Goal: Communication & Community: Answer question/provide support

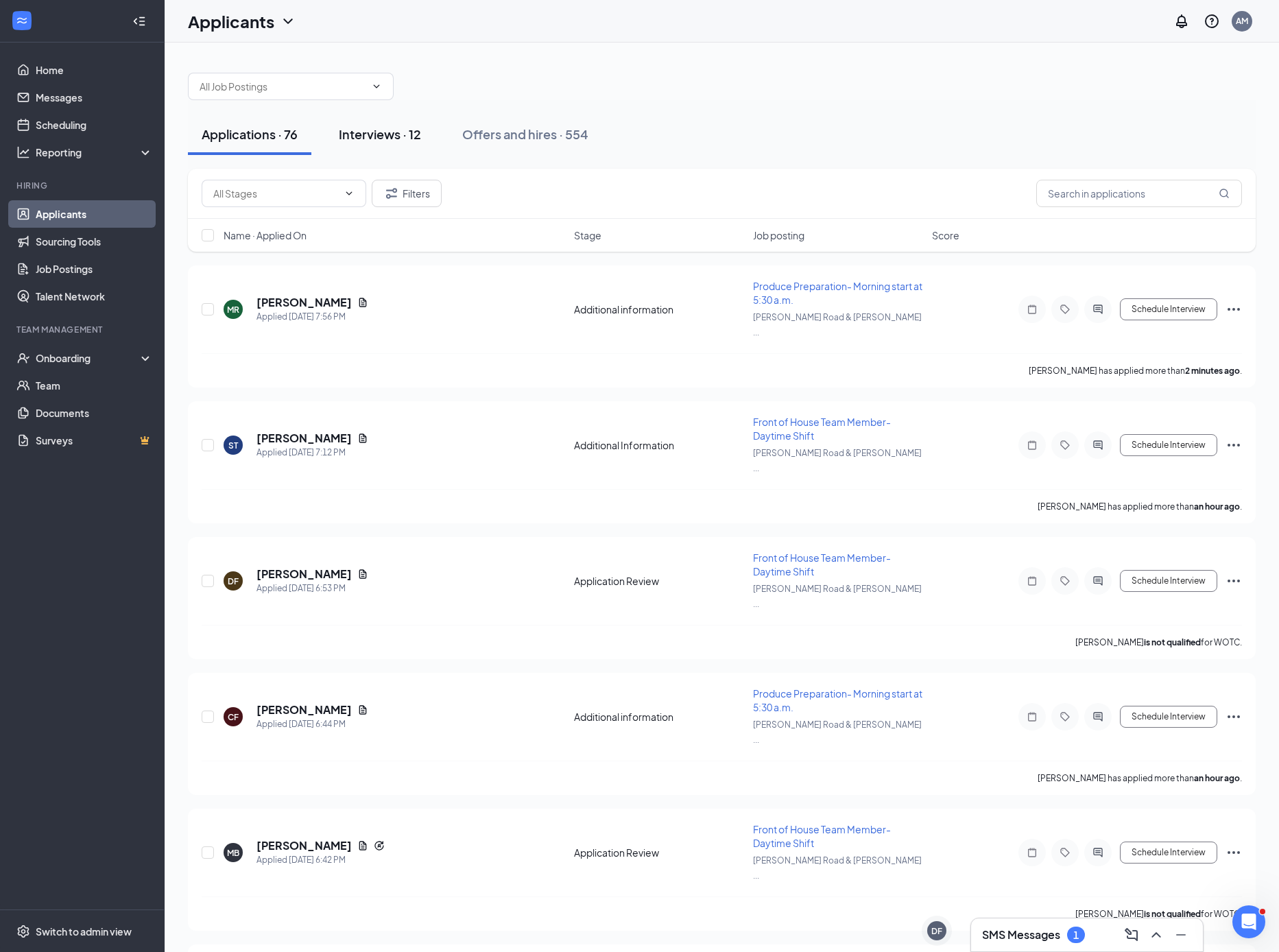
click at [385, 134] on div "Interviews · 12" at bounding box center [380, 134] width 82 height 17
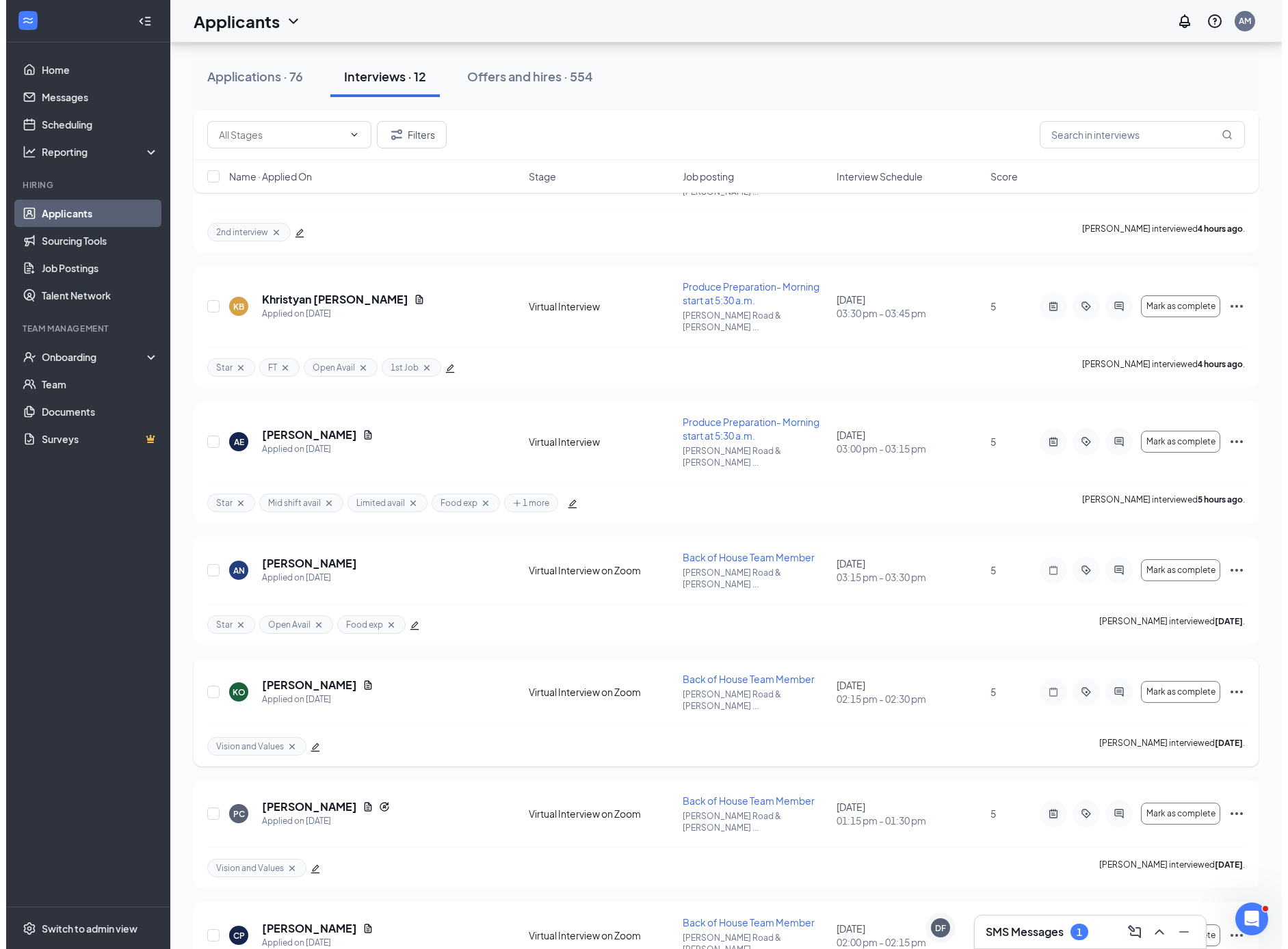
scroll to position [723, 0]
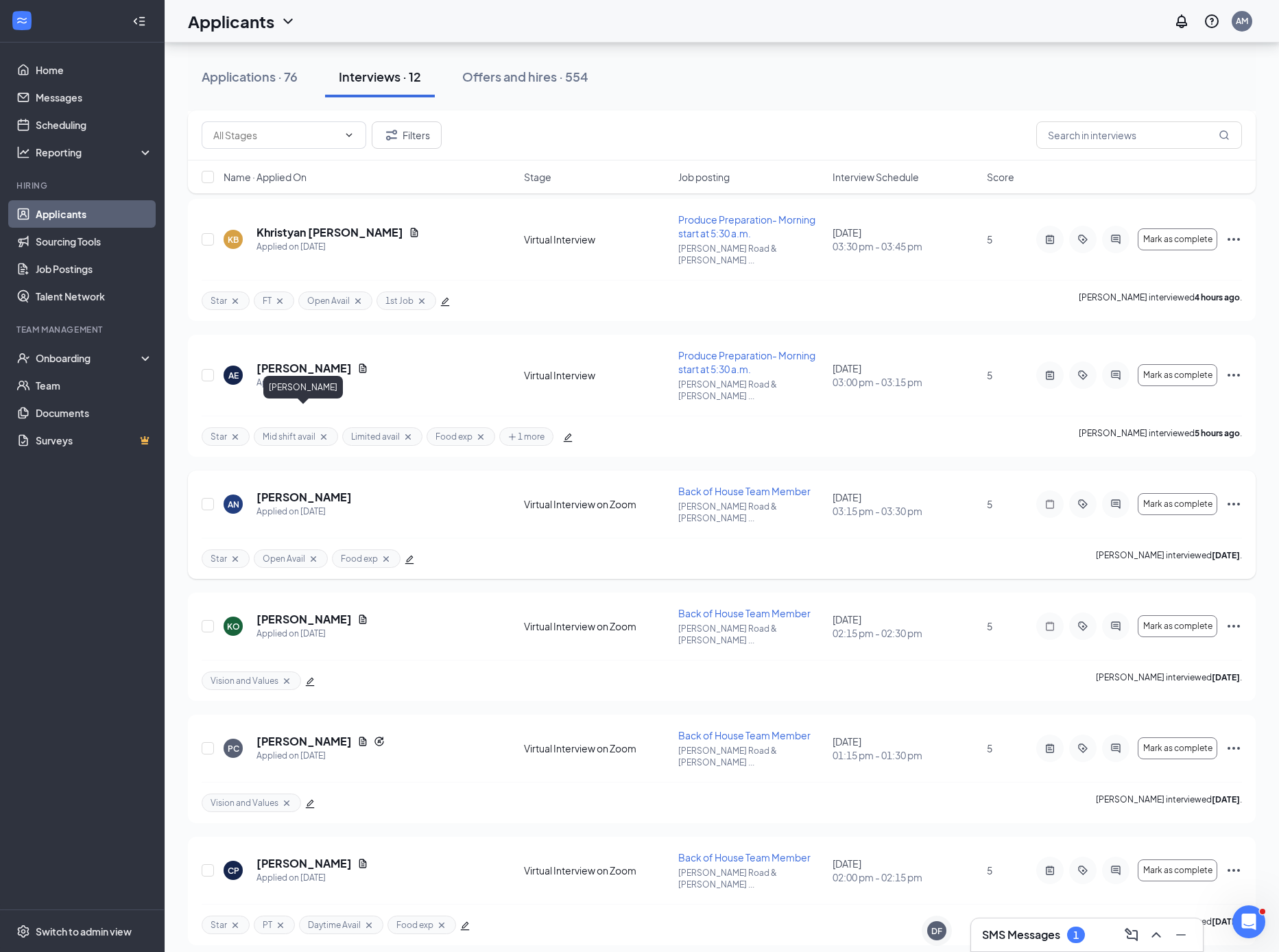
click at [300, 490] on h5 "[PERSON_NAME]" at bounding box center [304, 497] width 96 height 15
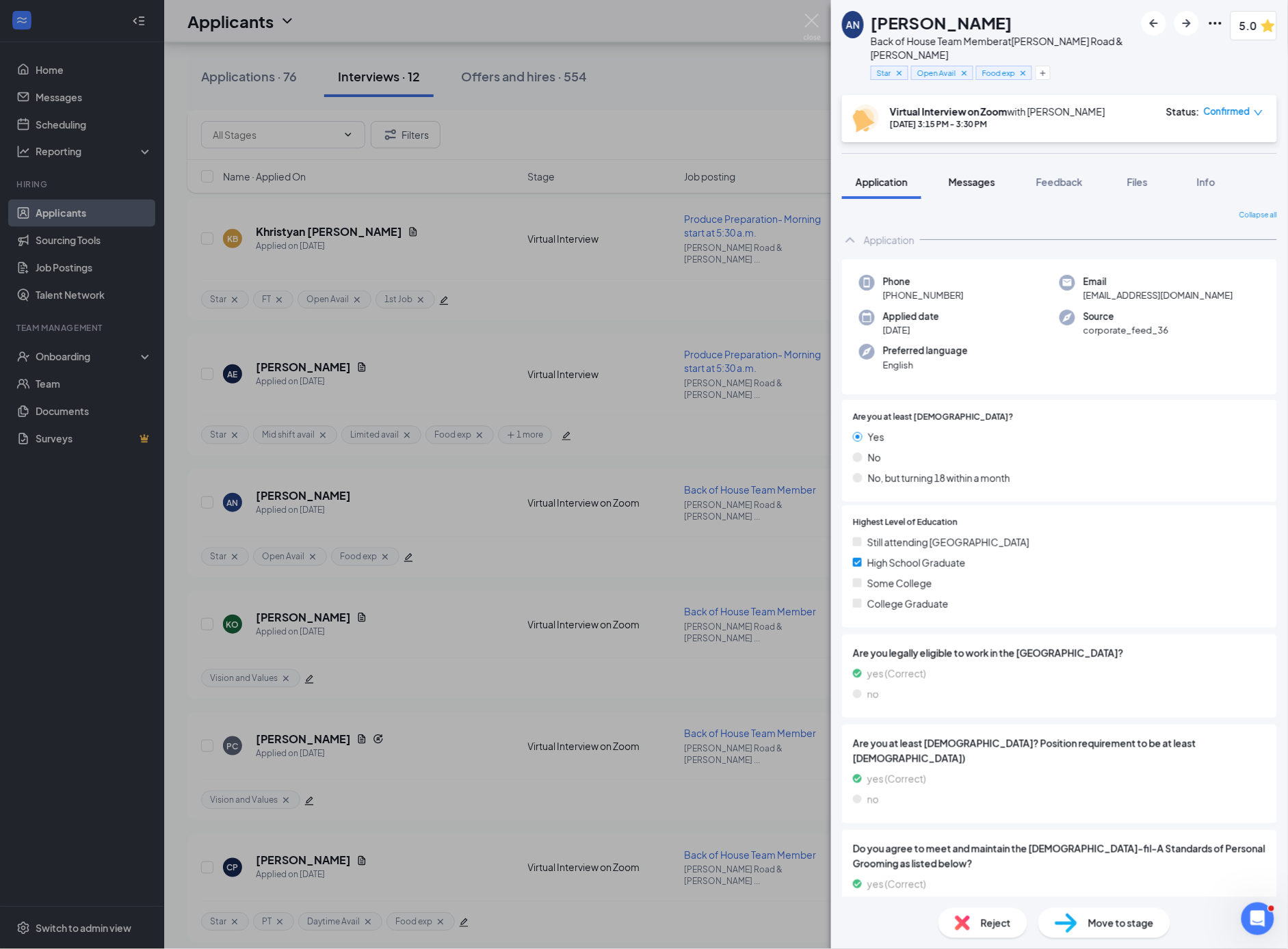
click at [978, 184] on span "Messages" at bounding box center [972, 182] width 46 height 12
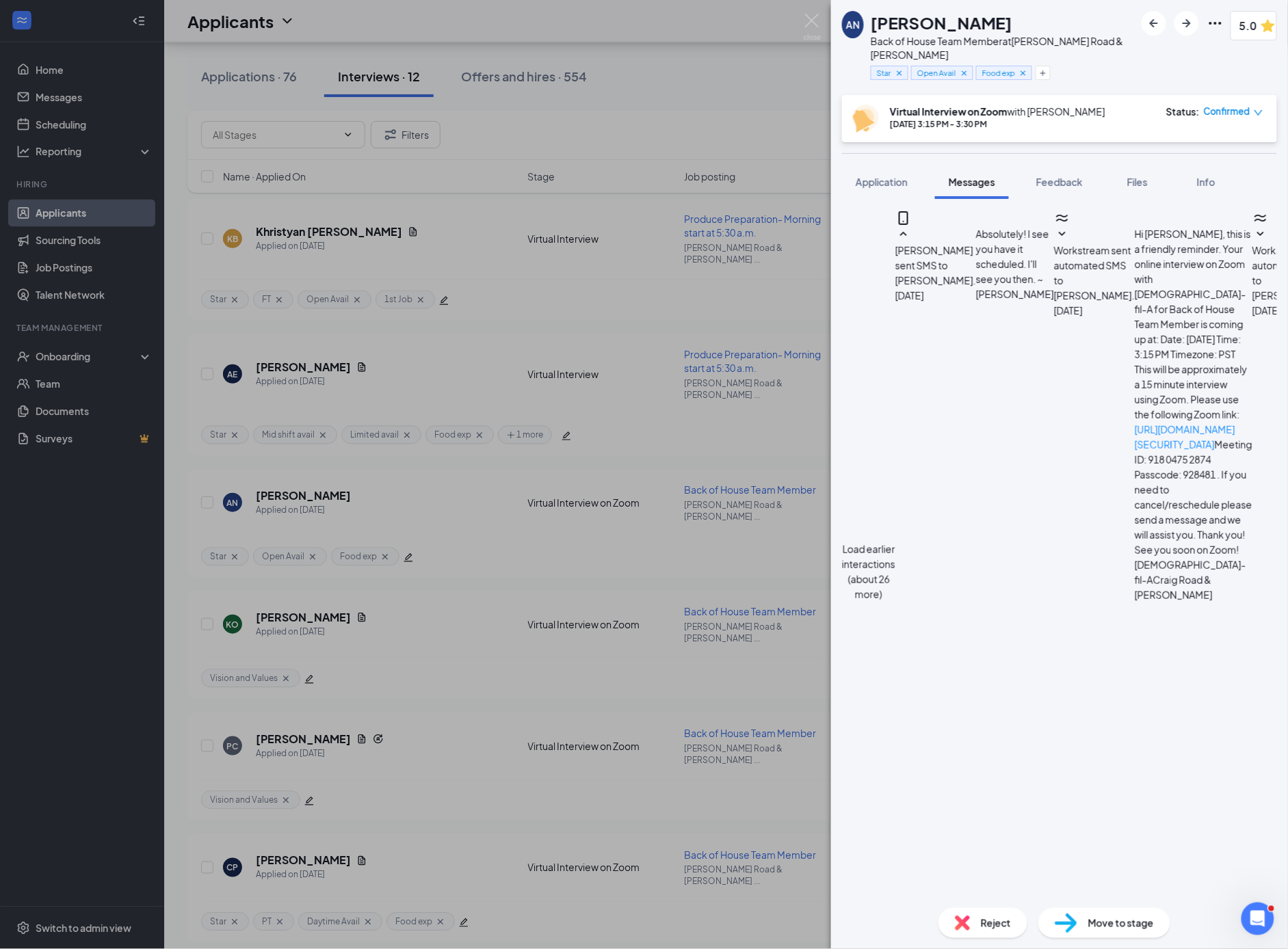
scroll to position [971, 0]
click at [971, 923] on div "Reject" at bounding box center [983, 923] width 89 height 30
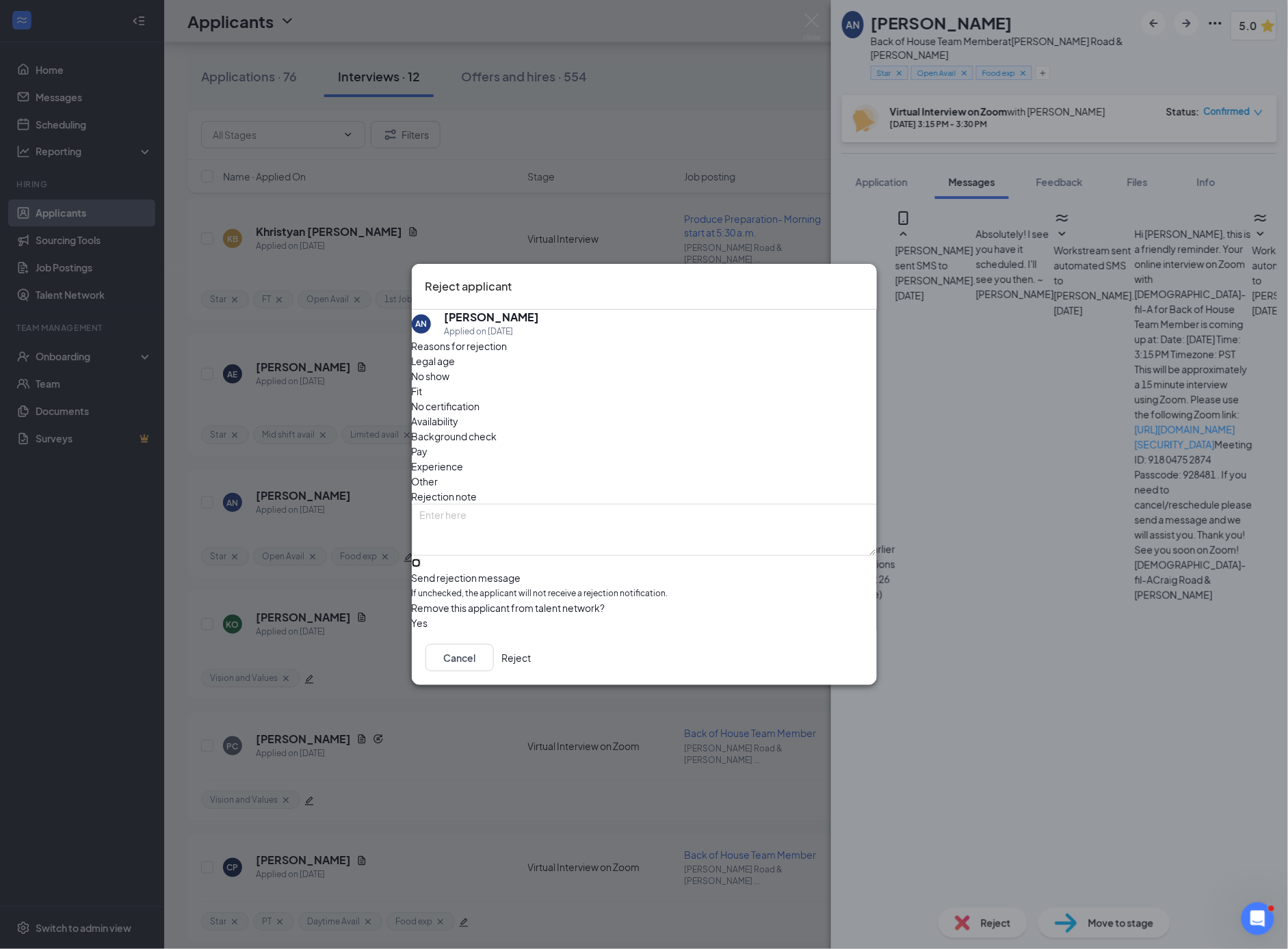
click at [421, 559] on input "Send rejection message If unchecked, the applicant will not receive a rejection…" at bounding box center [415, 562] width 9 height 9
checkbox input "true"
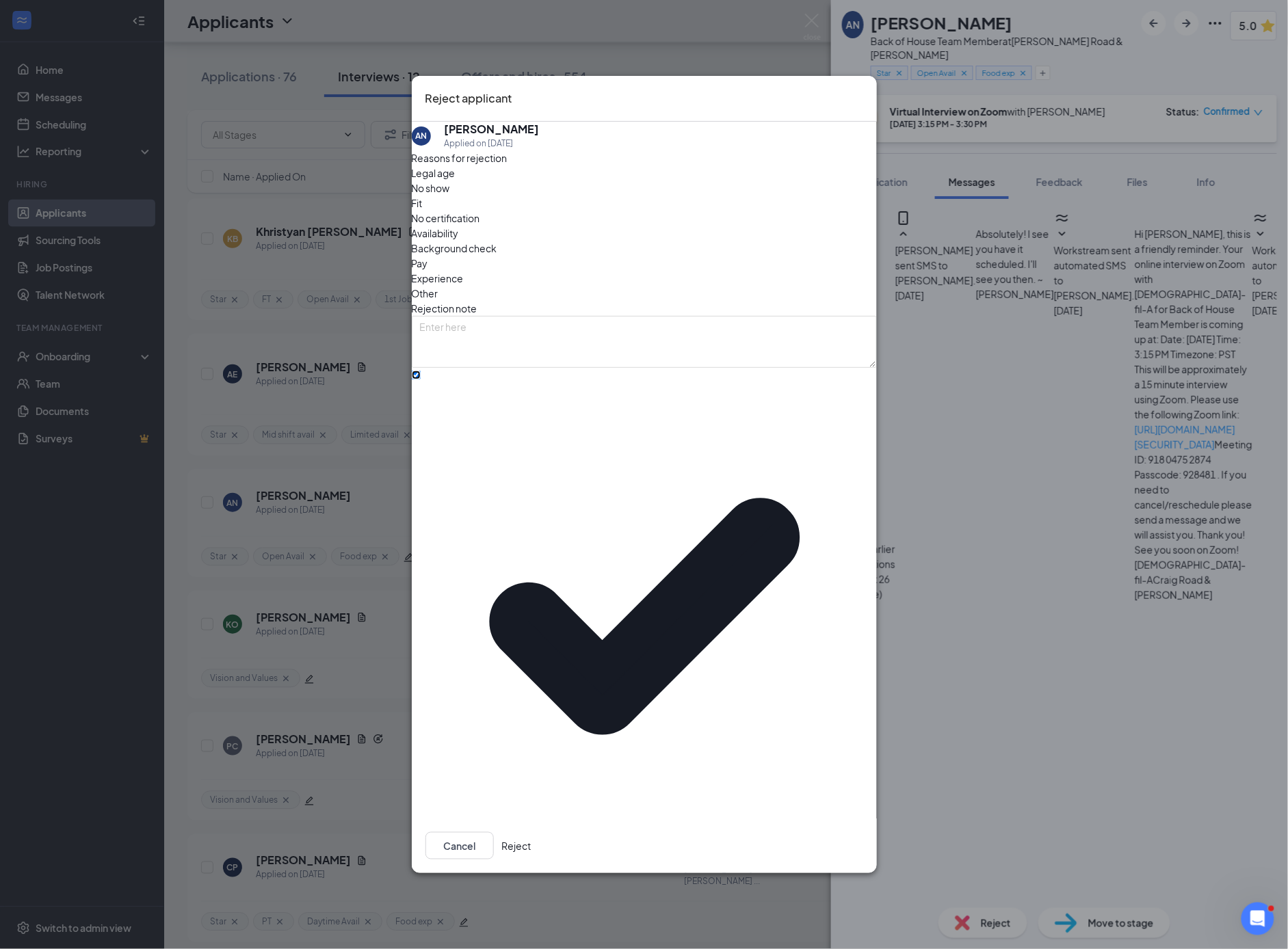
click at [514, 893] on span "[DEMOGRAPHIC_DATA]-fil-A Position Filled" at bounding box center [516, 903] width 193 height 20
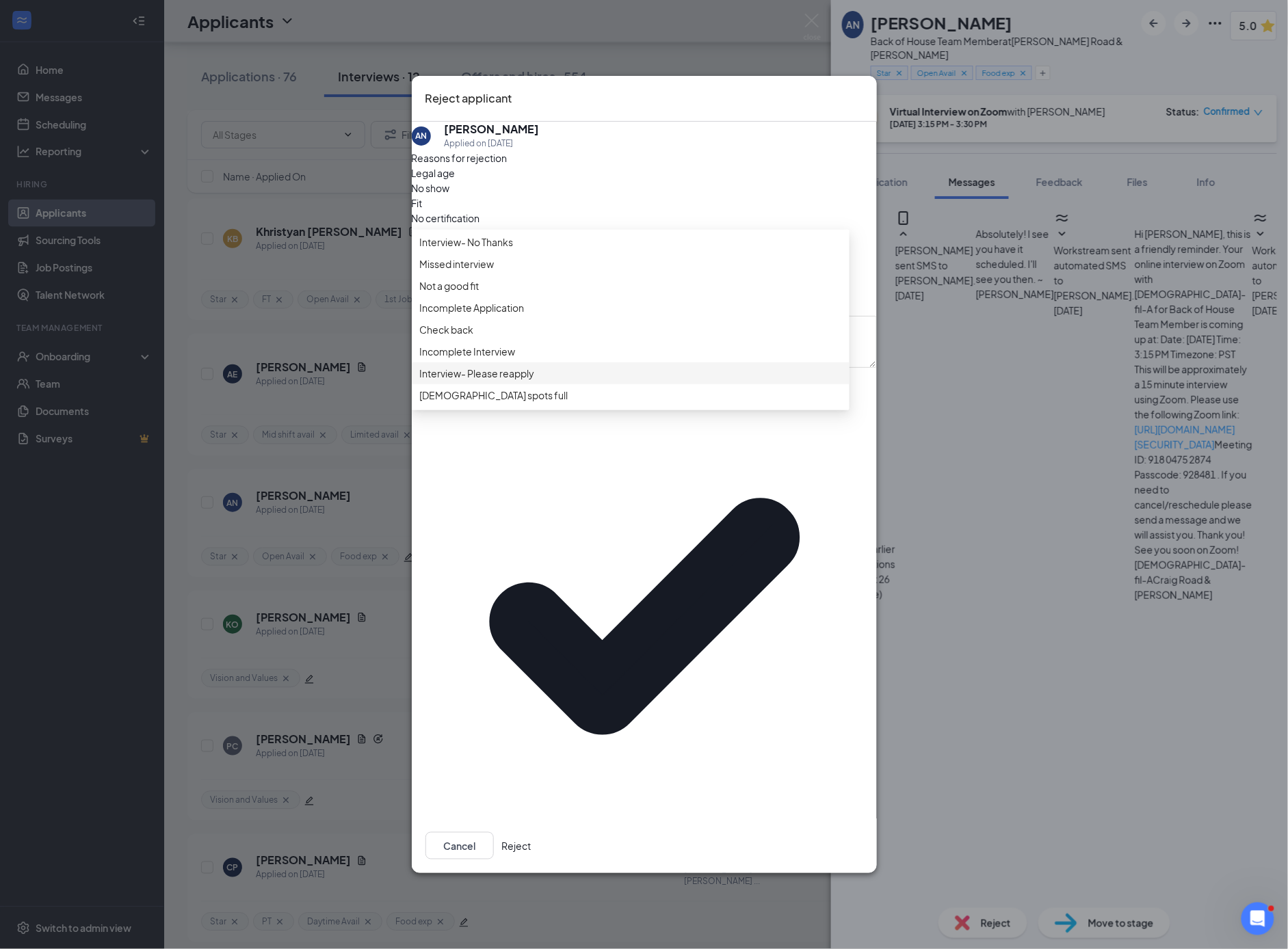
scroll to position [0, 0]
click at [492, 273] on span "Missed interview" at bounding box center [457, 265] width 74 height 15
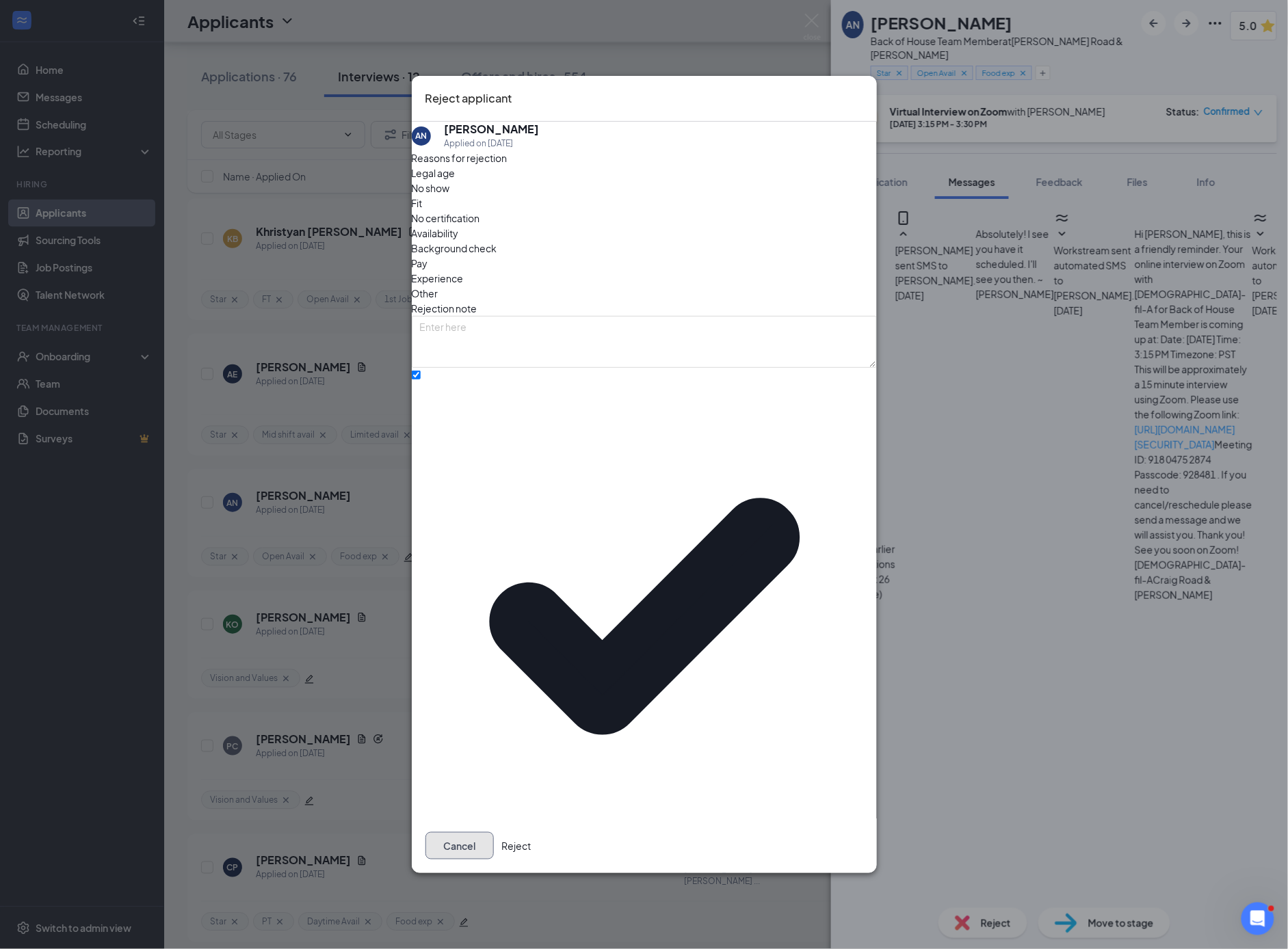
click at [494, 832] on button "Cancel" at bounding box center [460, 845] width 68 height 27
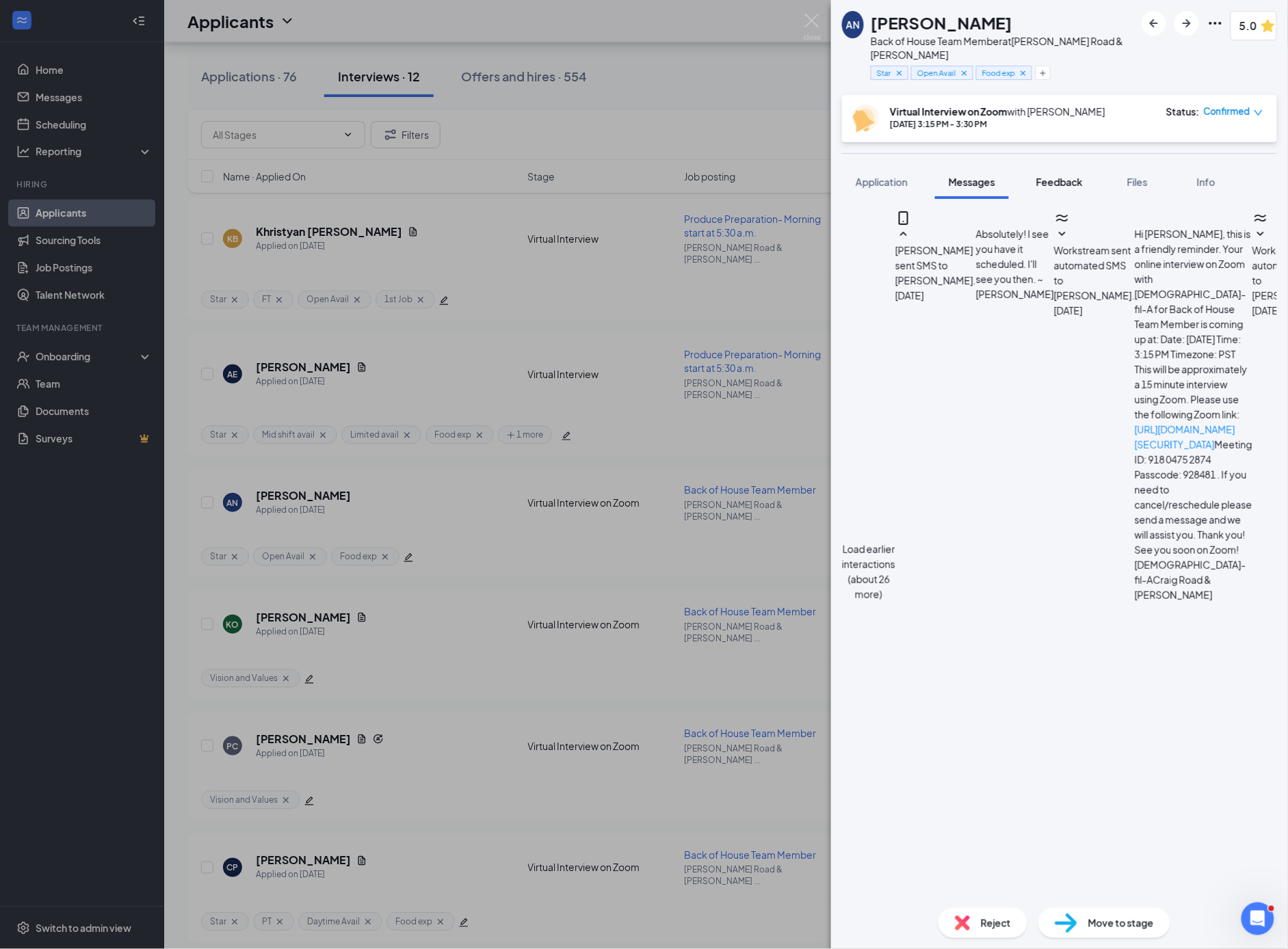
click at [1069, 187] on span "Feedback" at bounding box center [1059, 182] width 46 height 12
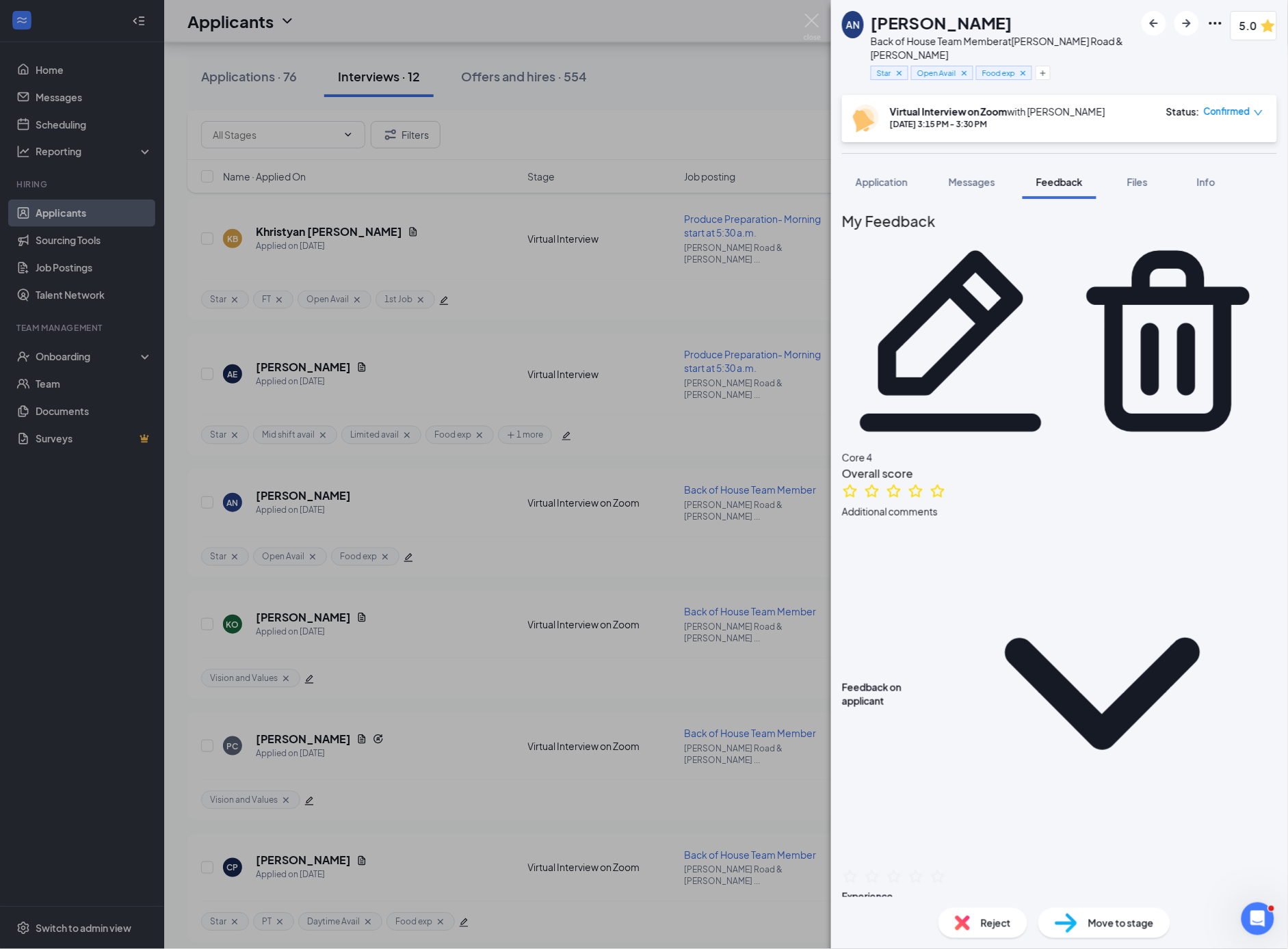
click at [989, 934] on div "Reject" at bounding box center [983, 923] width 89 height 30
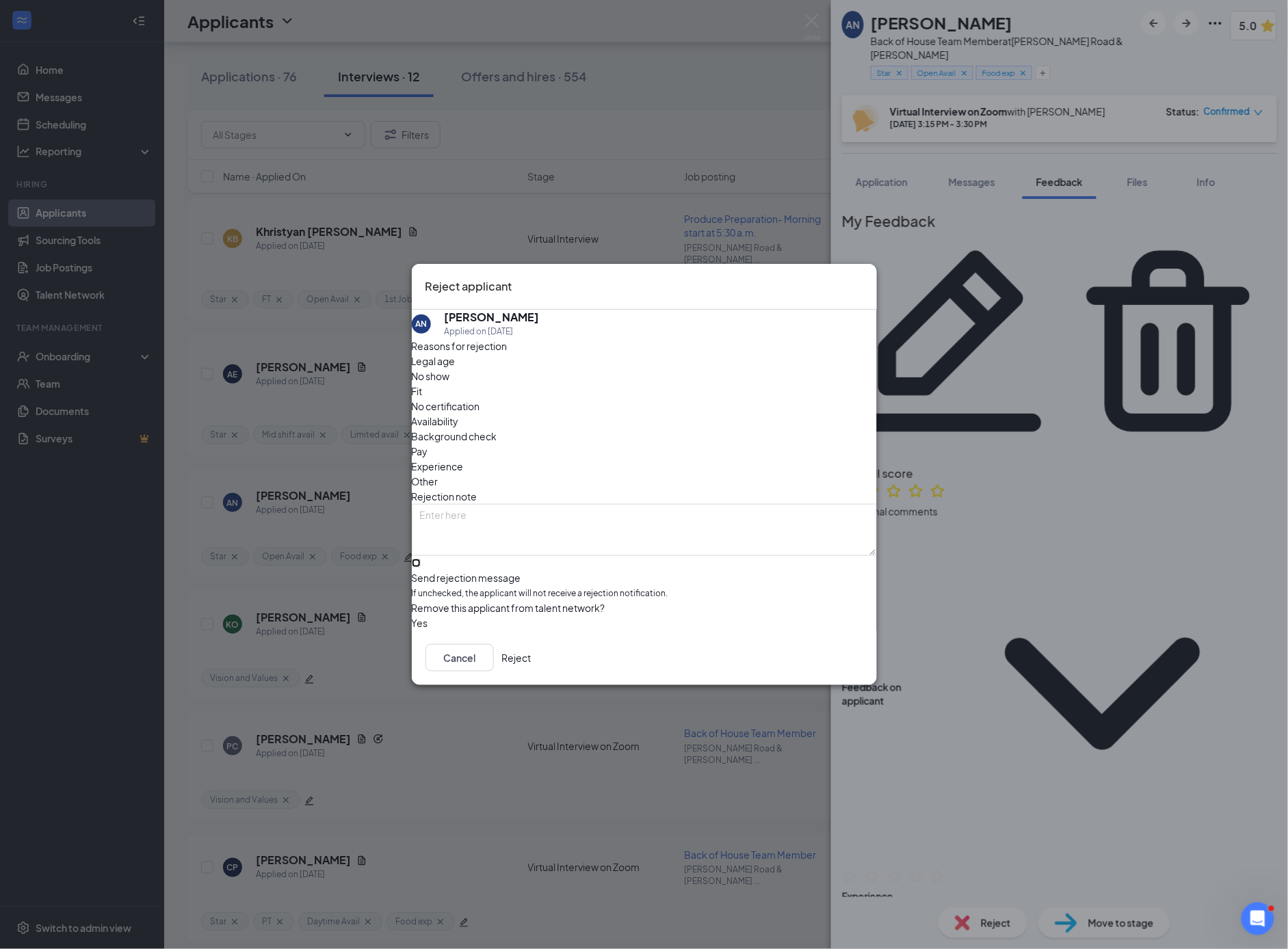
click at [421, 559] on input "Send rejection message If unchecked, the applicant will not receive a rejection…" at bounding box center [415, 562] width 9 height 9
checkbox input "true"
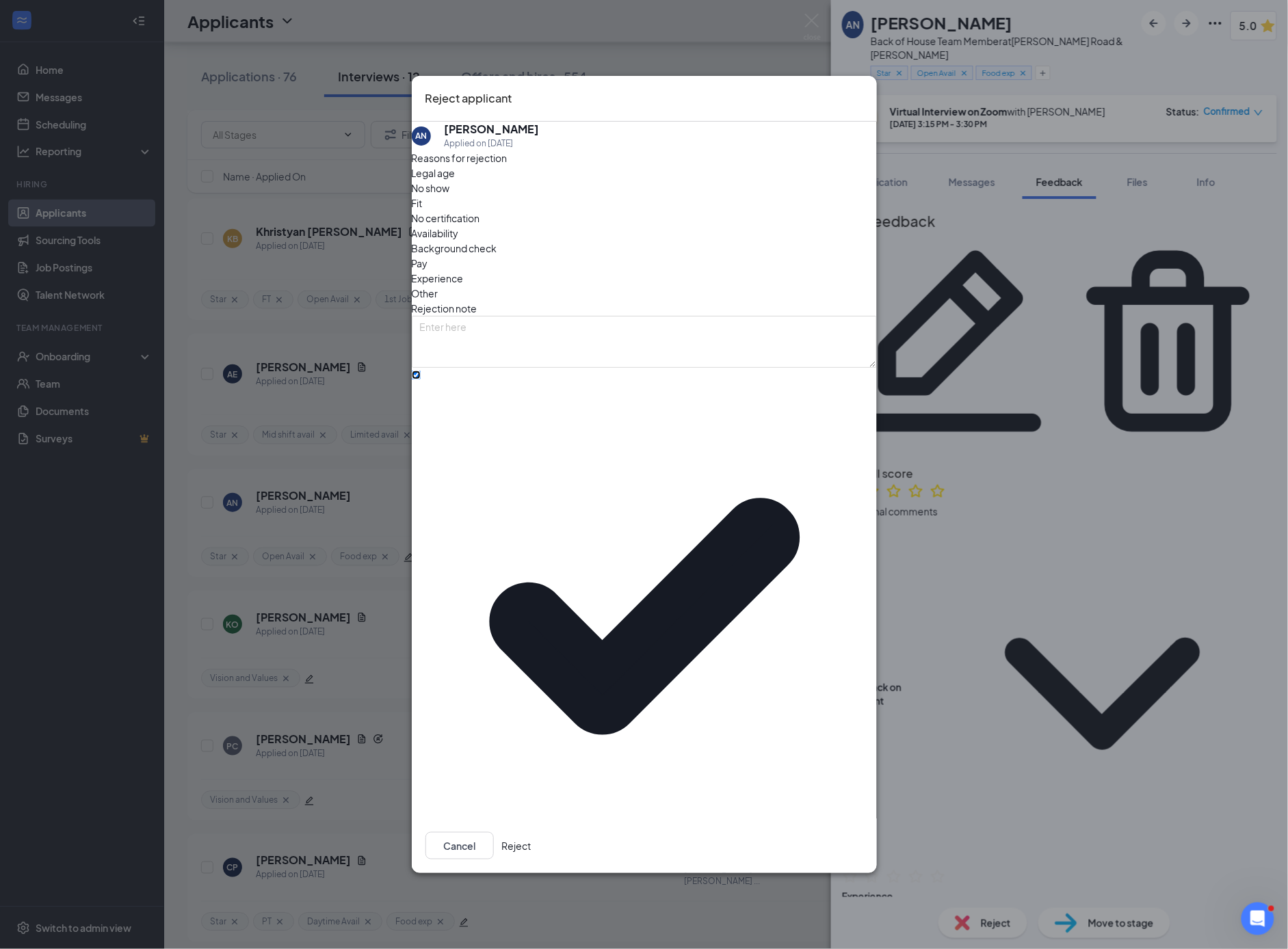
click at [522, 893] on span "[DEMOGRAPHIC_DATA]-fil-A Position Filled" at bounding box center [516, 903] width 193 height 20
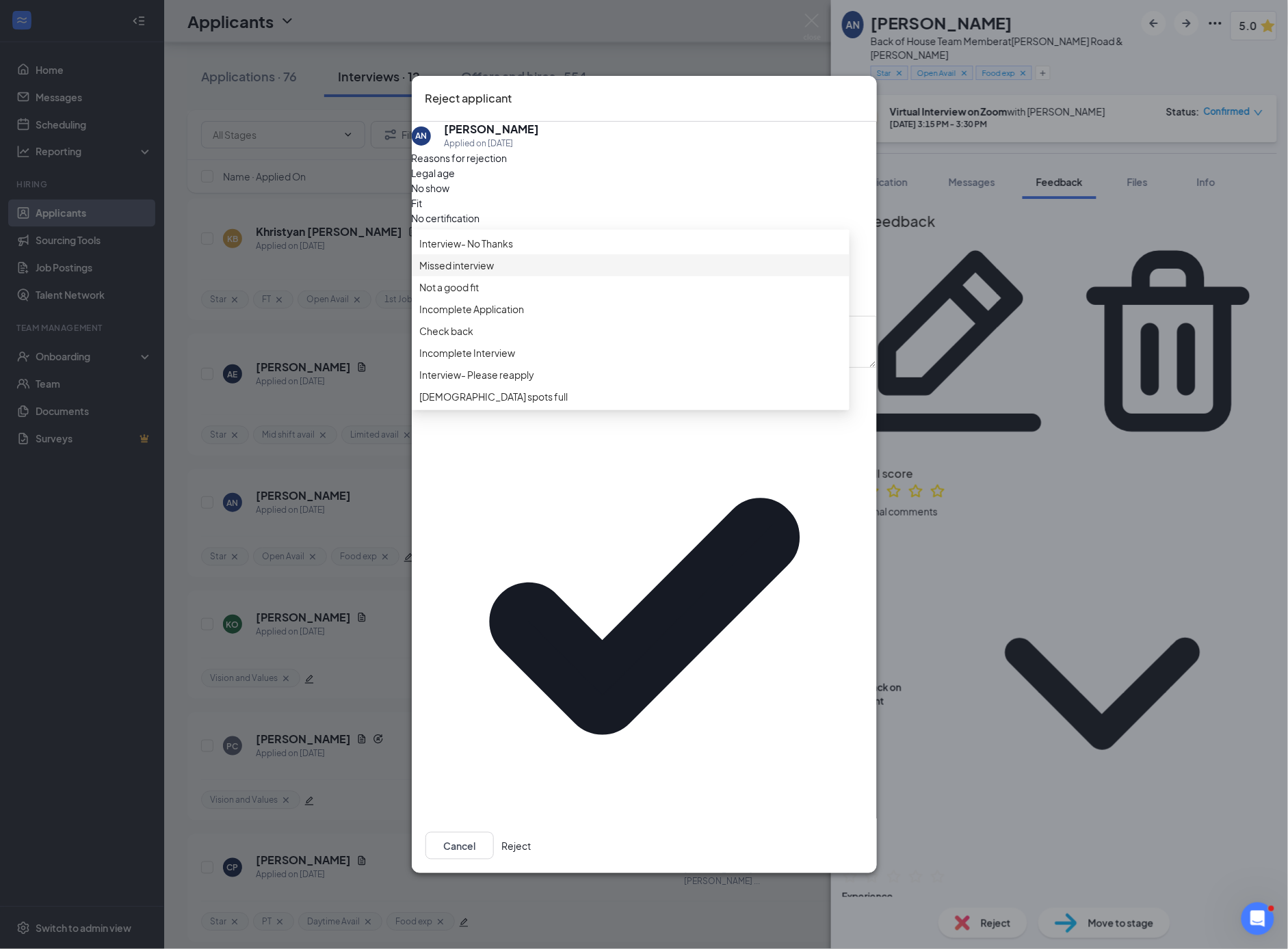
click at [494, 273] on span "Missed interview" at bounding box center [457, 265] width 74 height 15
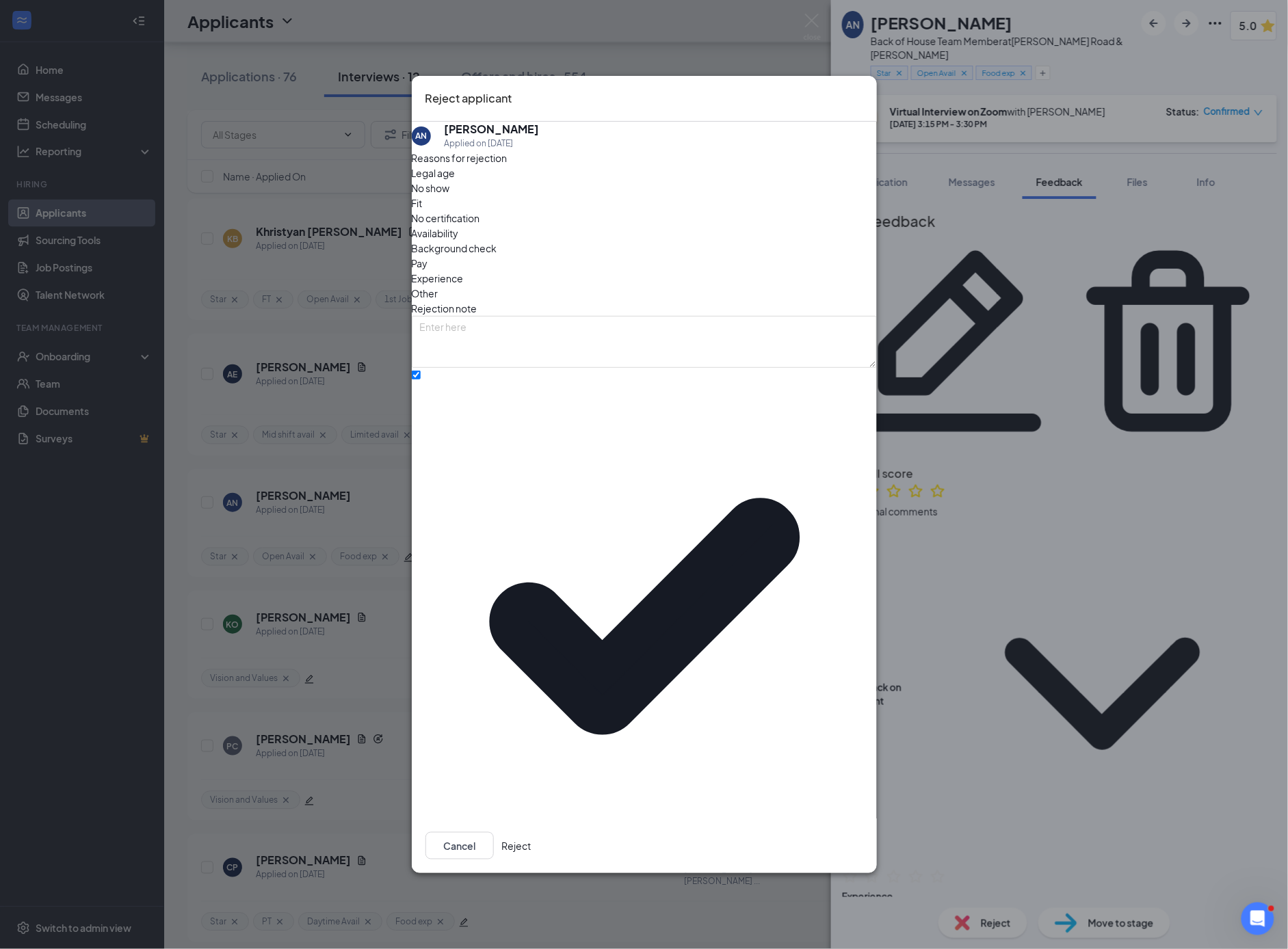
click at [532, 832] on button "Reject" at bounding box center [517, 845] width 29 height 27
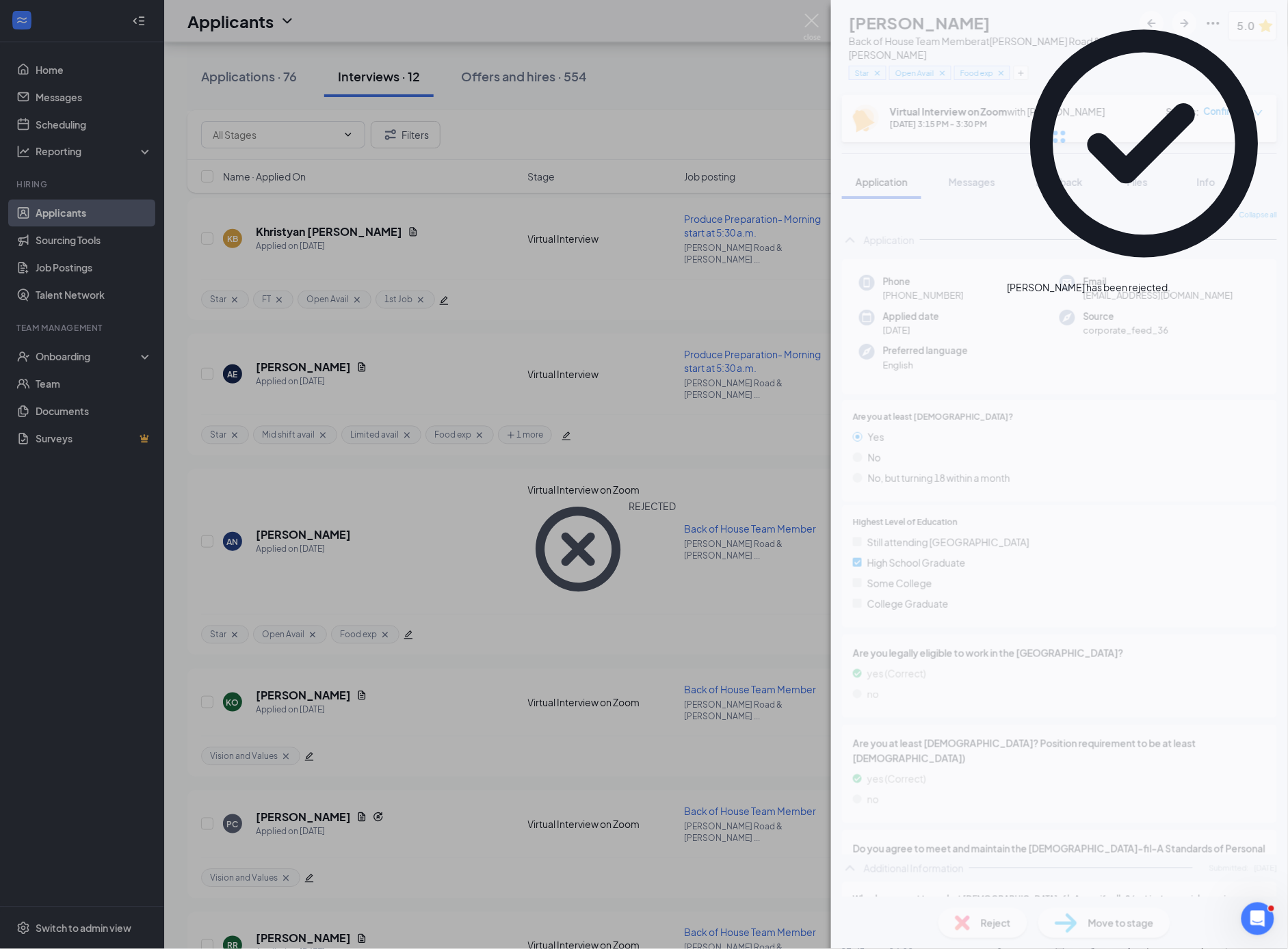
scroll to position [613, 0]
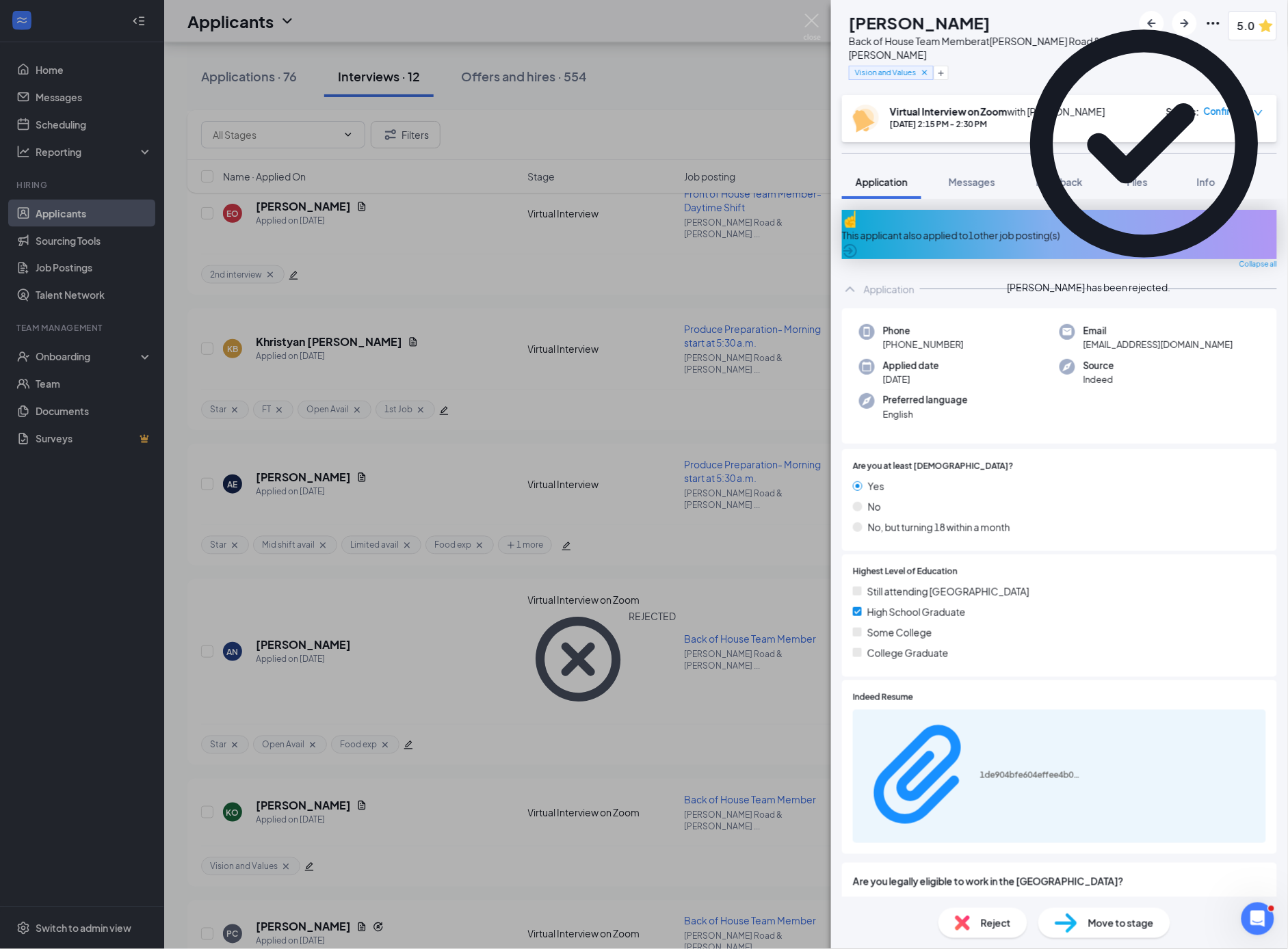
click at [510, 544] on div "KO [PERSON_NAME] Back of House Team Member at [PERSON_NAME] Road & [PERSON_NAME…" at bounding box center [644, 474] width 1288 height 949
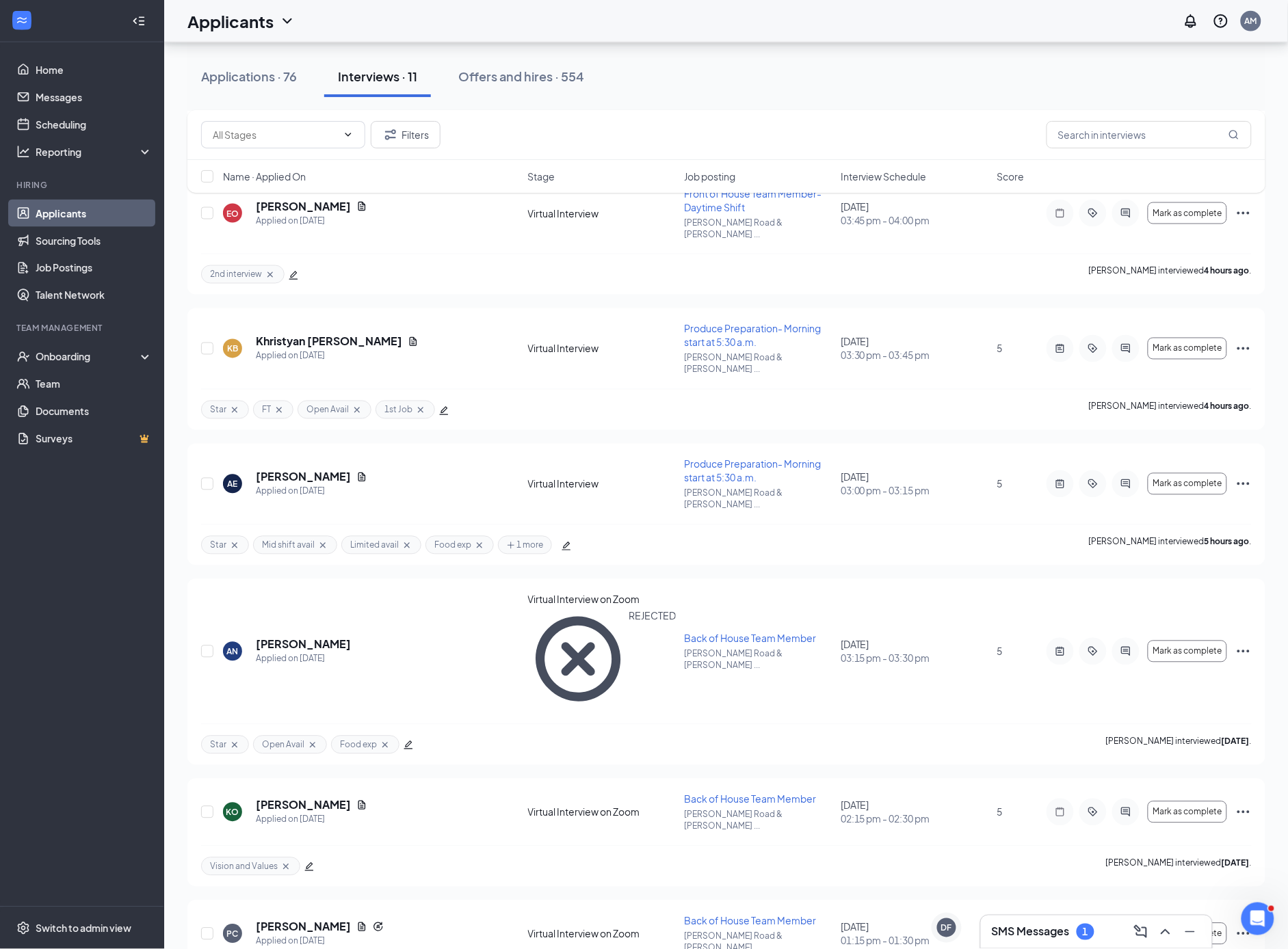
scroll to position [67, 0]
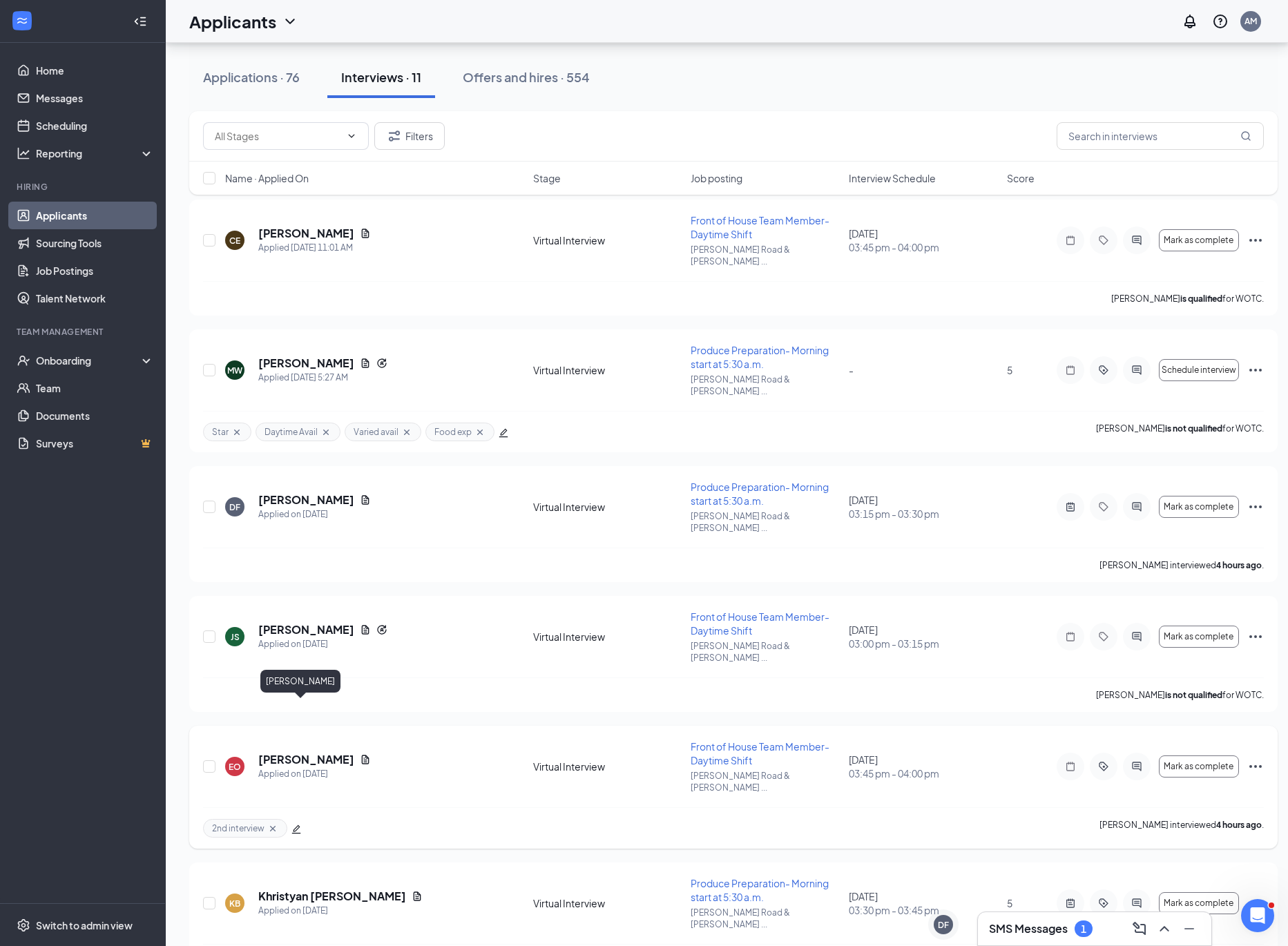
click at [300, 752] on h5 "[PERSON_NAME]" at bounding box center [306, 759] width 96 height 15
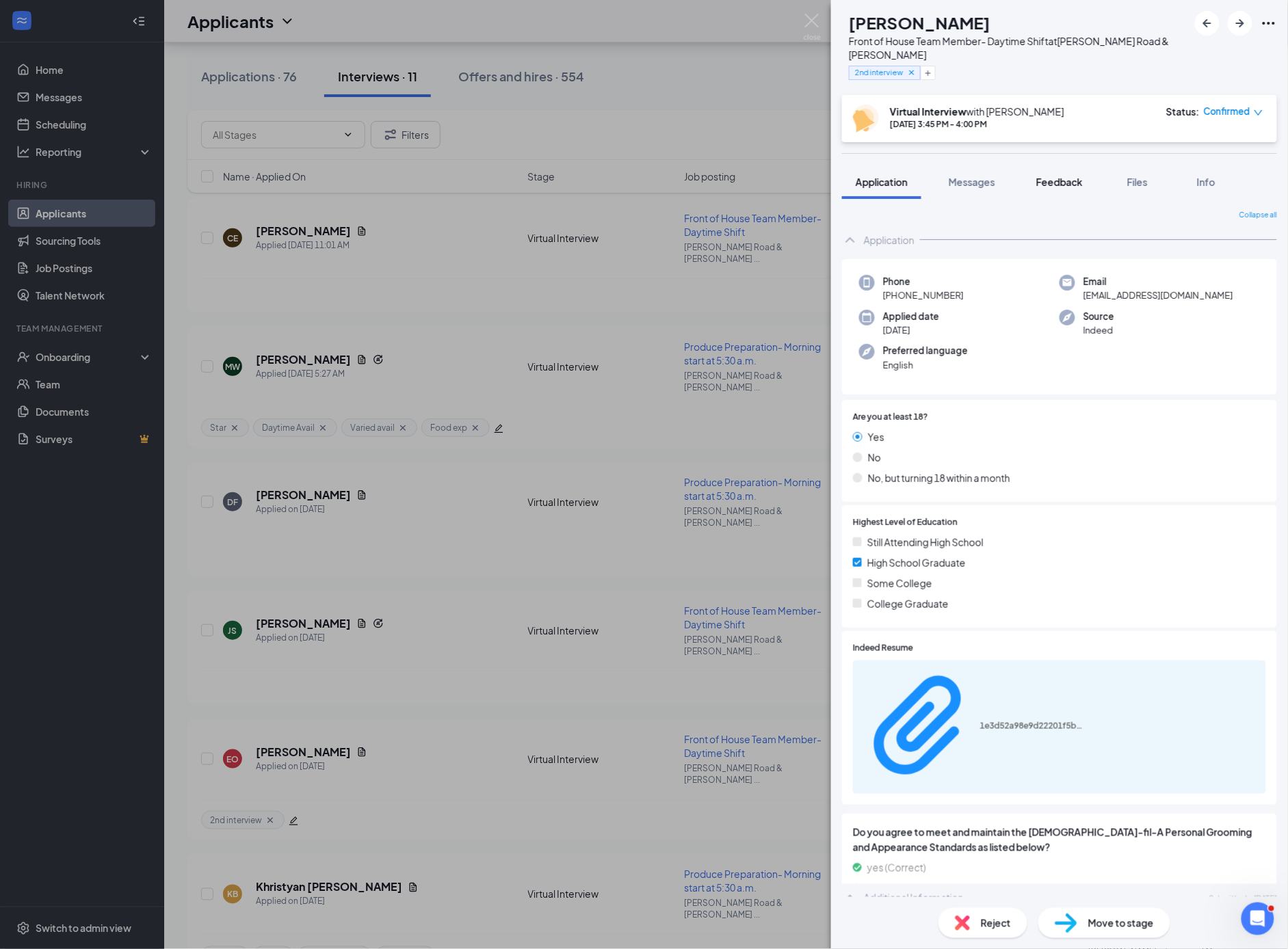
click at [1062, 179] on span "Feedback" at bounding box center [1059, 182] width 46 height 12
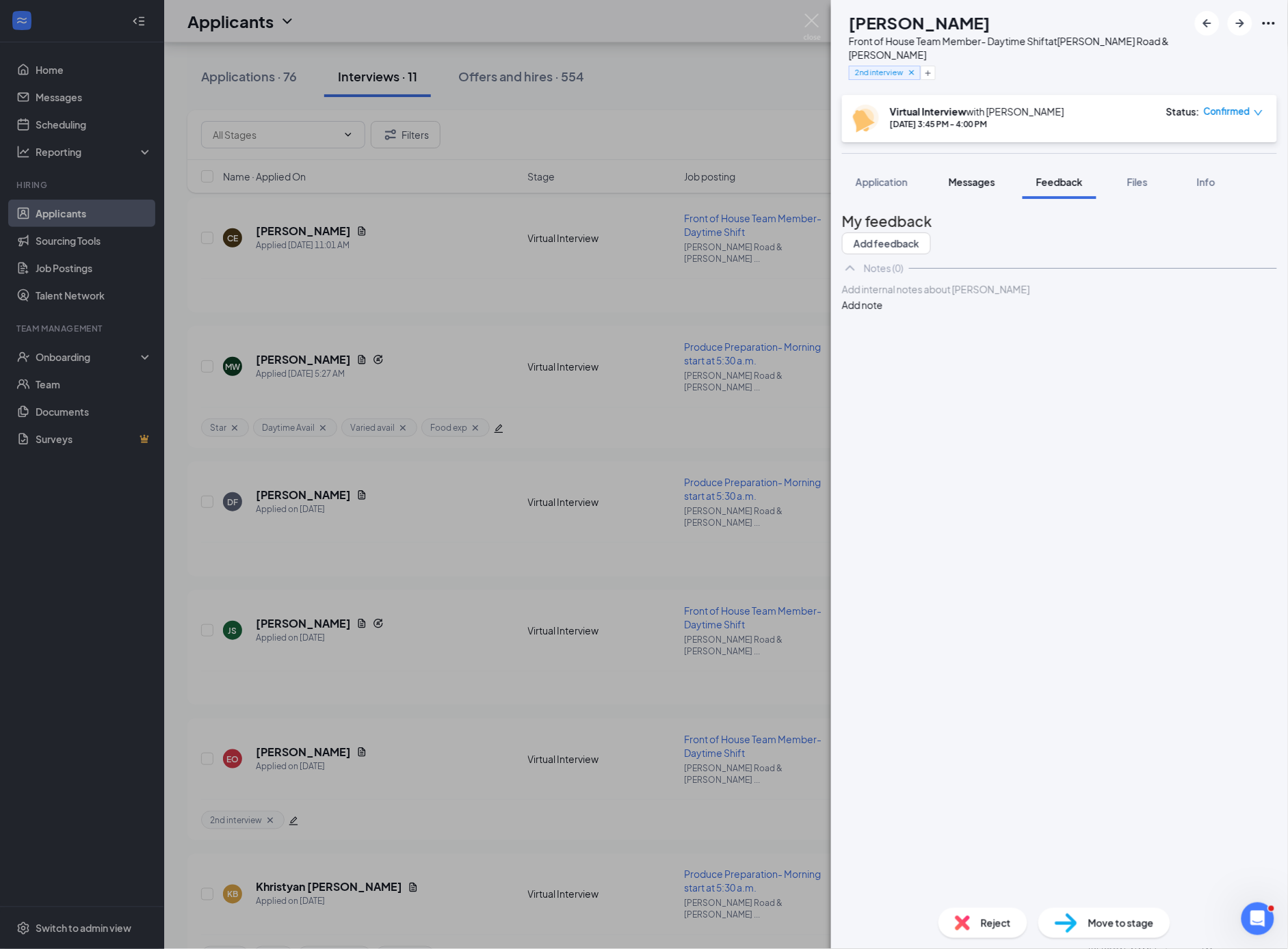
click at [970, 178] on span "Messages" at bounding box center [972, 182] width 46 height 12
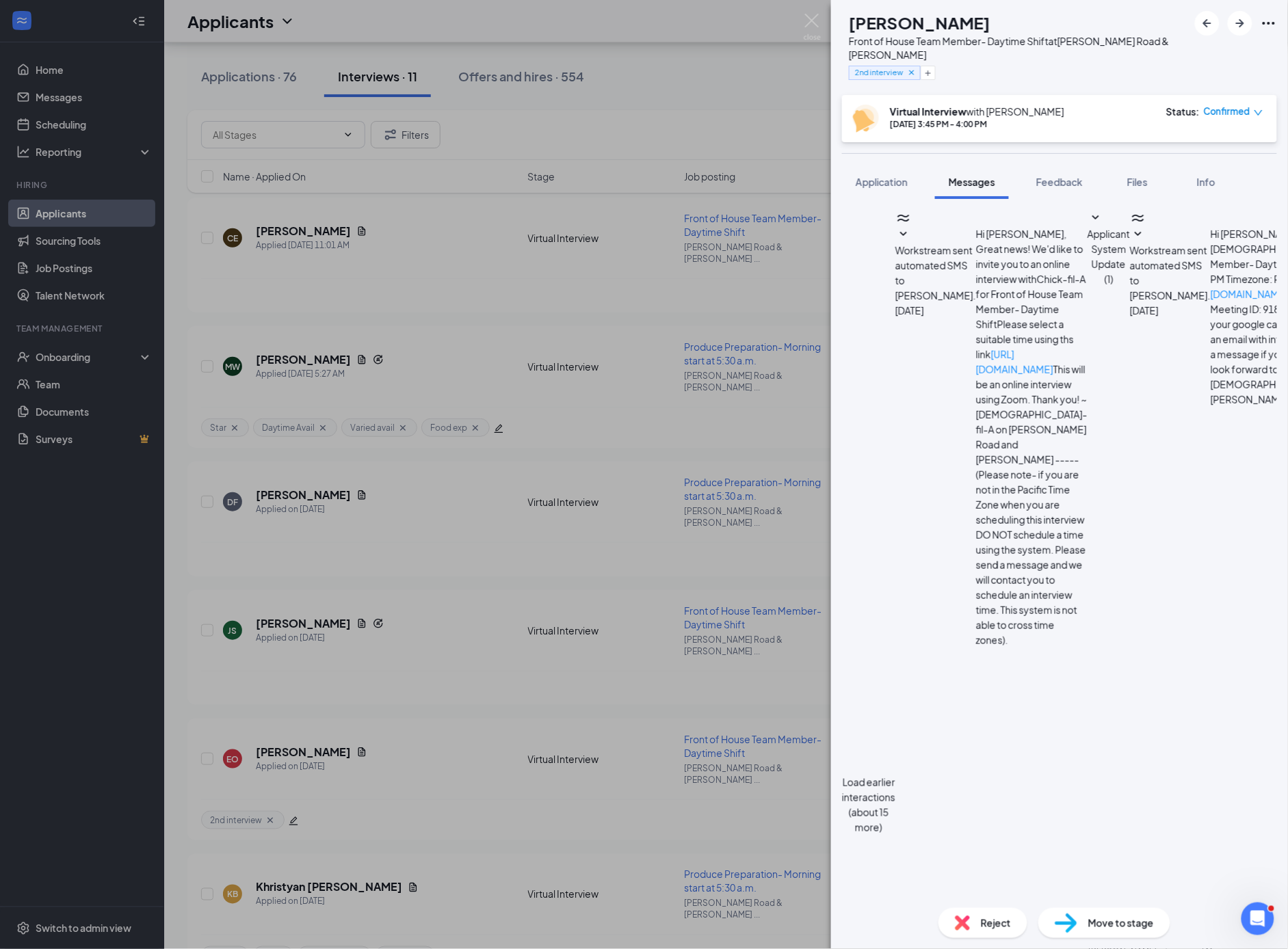
scroll to position [597, 0]
paste textarea "Congratulations on making it to this point in the hiring process! The fact that…"
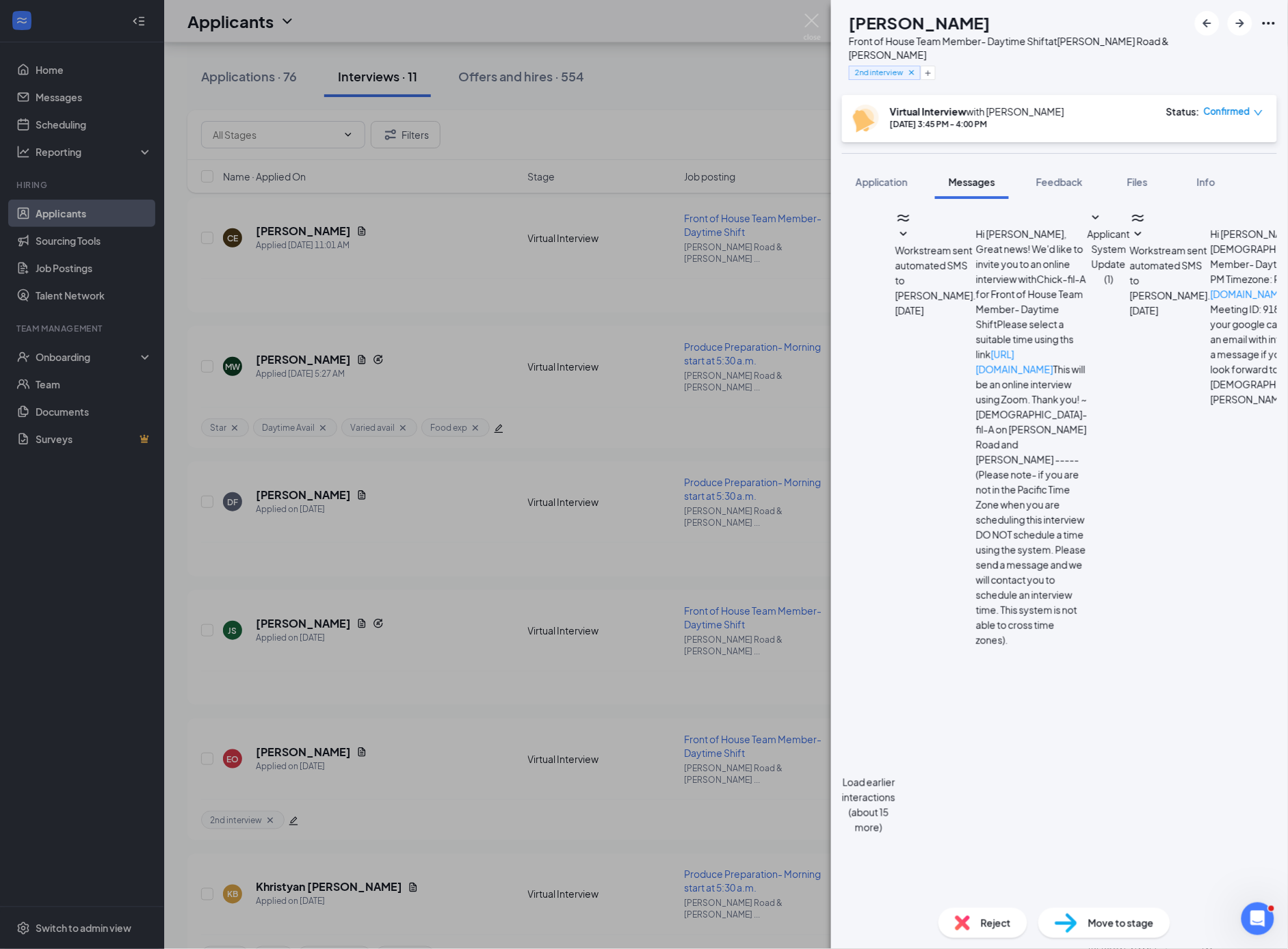
scroll to position [70, 0]
type textarea "Hi [PERSON_NAME]! Congratulations on making it to this point in the hiring proc…"
checkbox input "true"
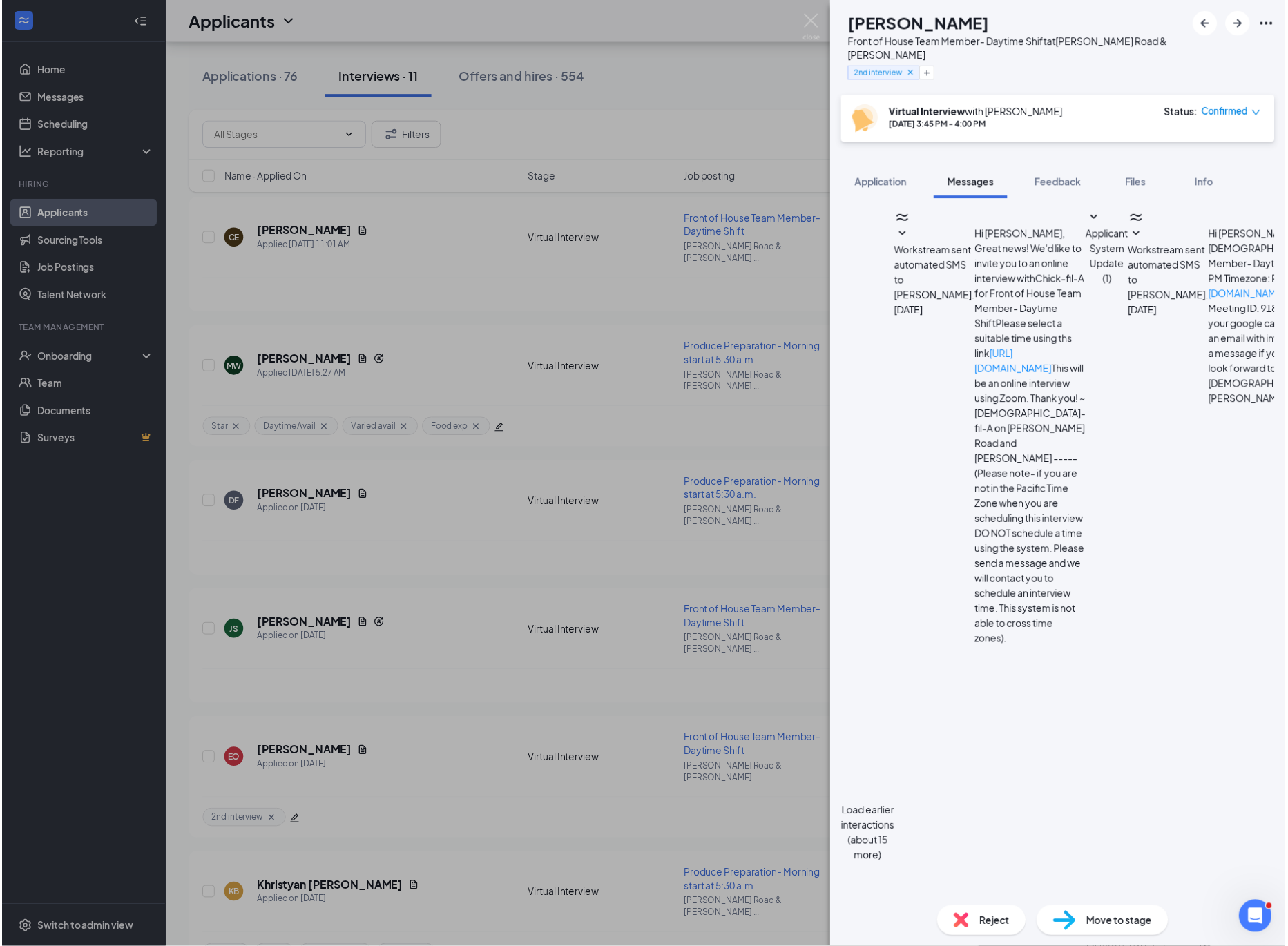
scroll to position [1678, 0]
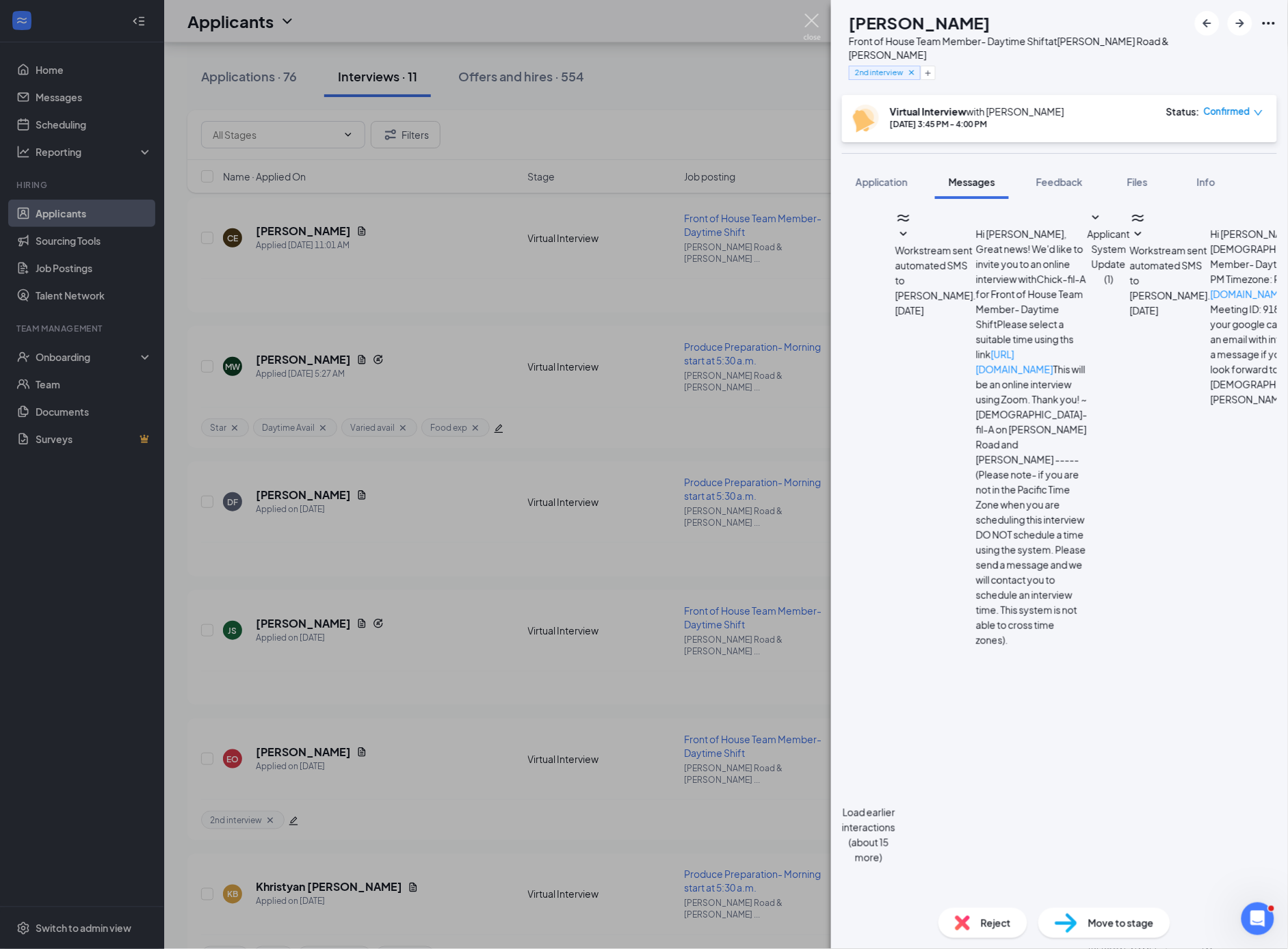
click at [809, 20] on img at bounding box center [812, 27] width 17 height 26
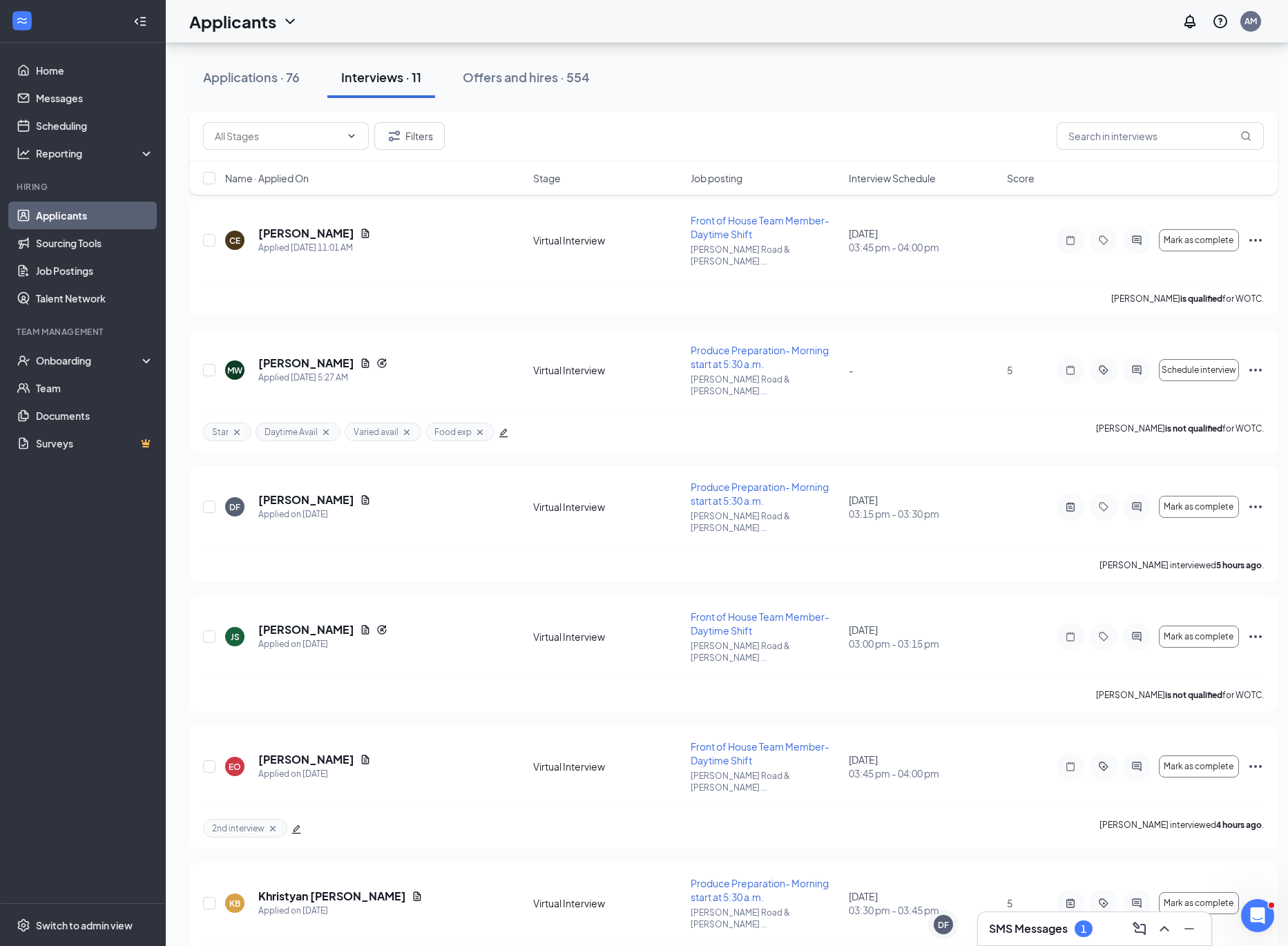
click at [1008, 926] on h3 "SMS Messages" at bounding box center [1028, 928] width 79 height 15
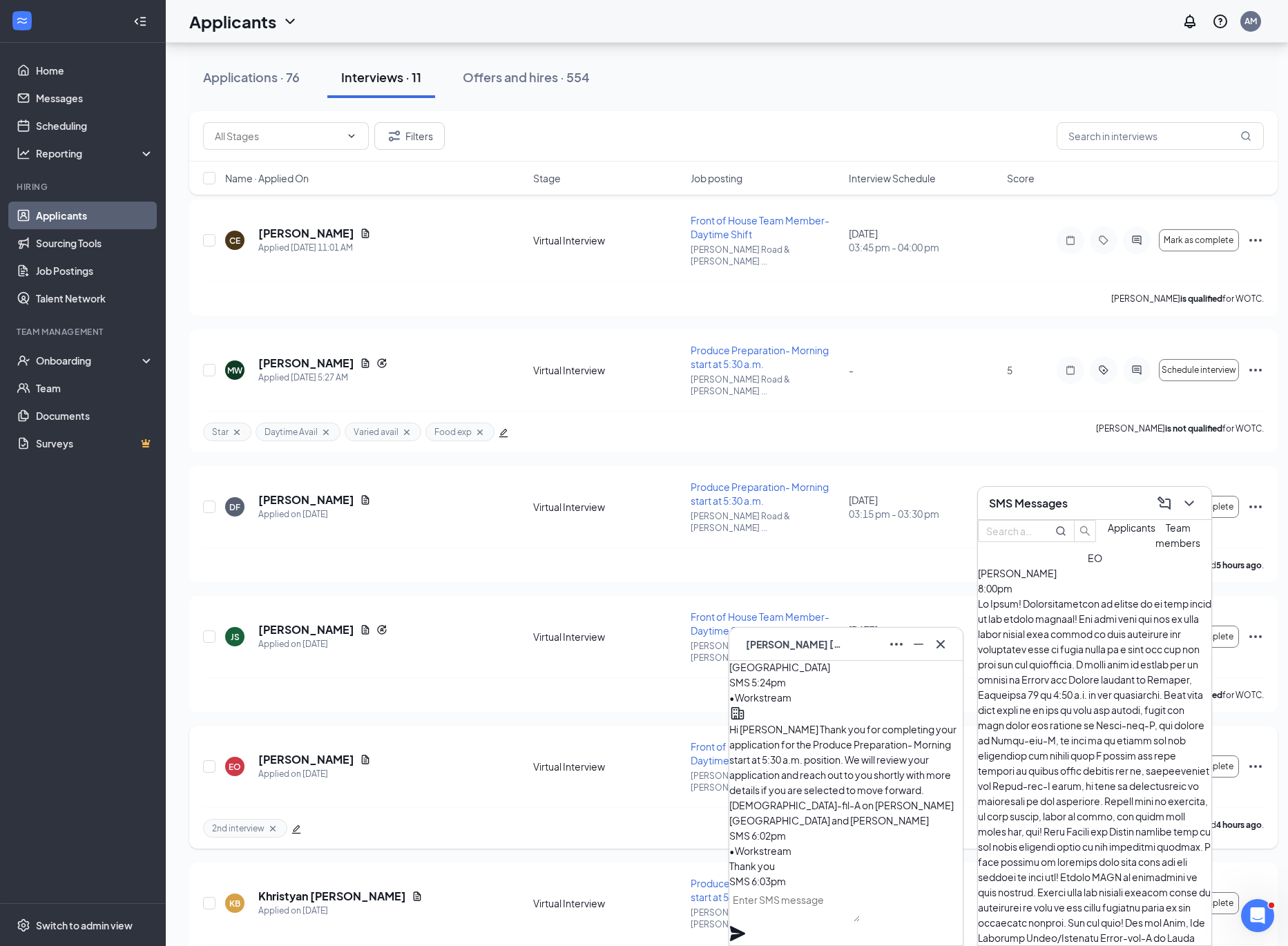
click at [662, 739] on div "EO [PERSON_NAME] Applied on [DATE] Virtual Interview Front of House Team Member…" at bounding box center [733, 773] width 1061 height 67
click at [660, 808] on div "2nd interview [PERSON_NAME] interviewed 4 hours ago ." at bounding box center [733, 828] width 1061 height 41
click at [595, 944] on div "Star FT Open Avail 1st Job [PERSON_NAME] interviewed 4 hours ago ." at bounding box center [733, 964] width 1061 height 41
click at [562, 411] on div "Star Daytime Avail Varied avail Food exp [PERSON_NAME] is not qualified for WOT…" at bounding box center [733, 431] width 1061 height 41
click at [453, 411] on div "Star Daytime Avail Varied avail Food exp [PERSON_NAME] is not qualified for WOT…" at bounding box center [733, 431] width 1061 height 41
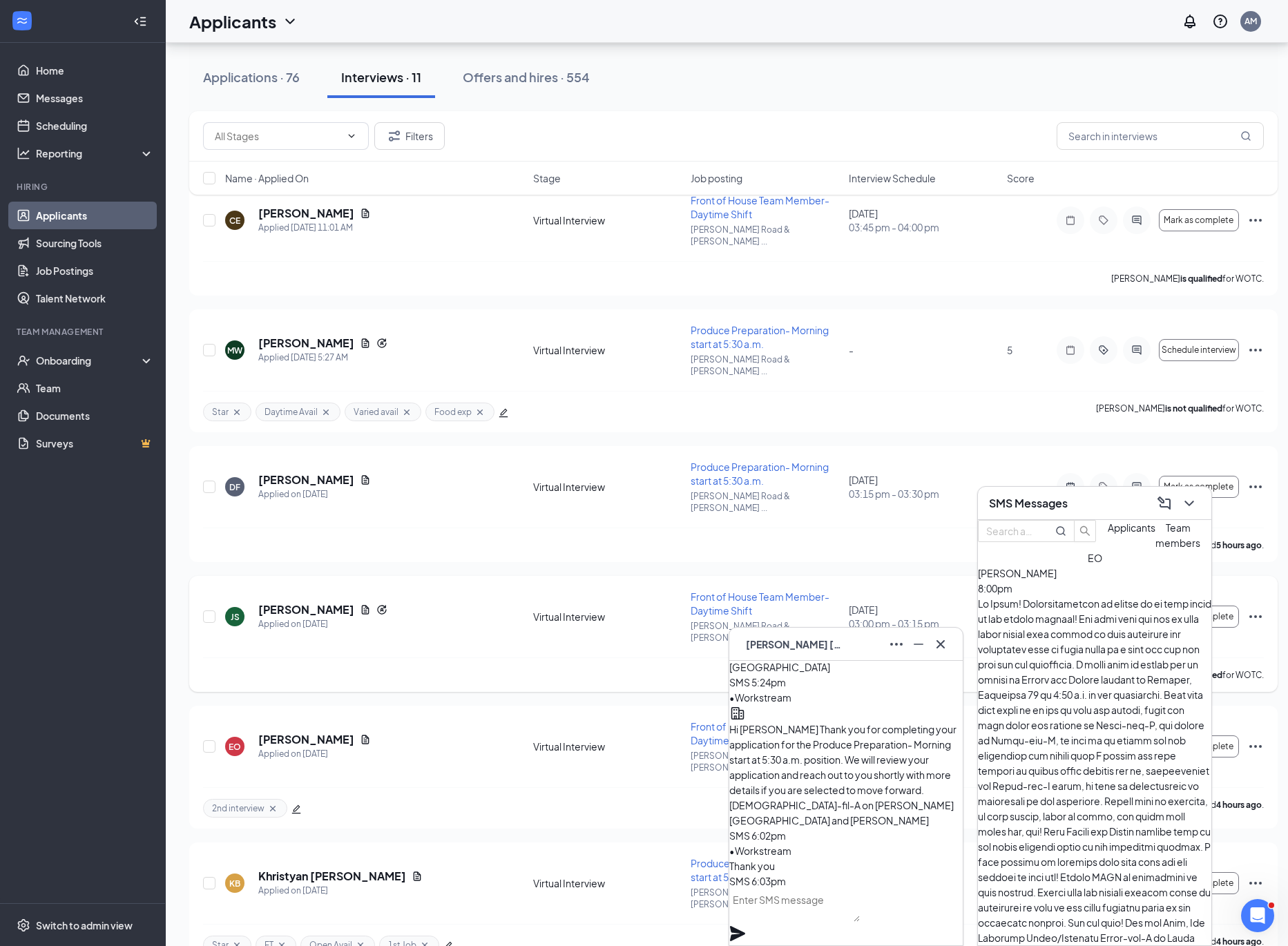
scroll to position [97, 0]
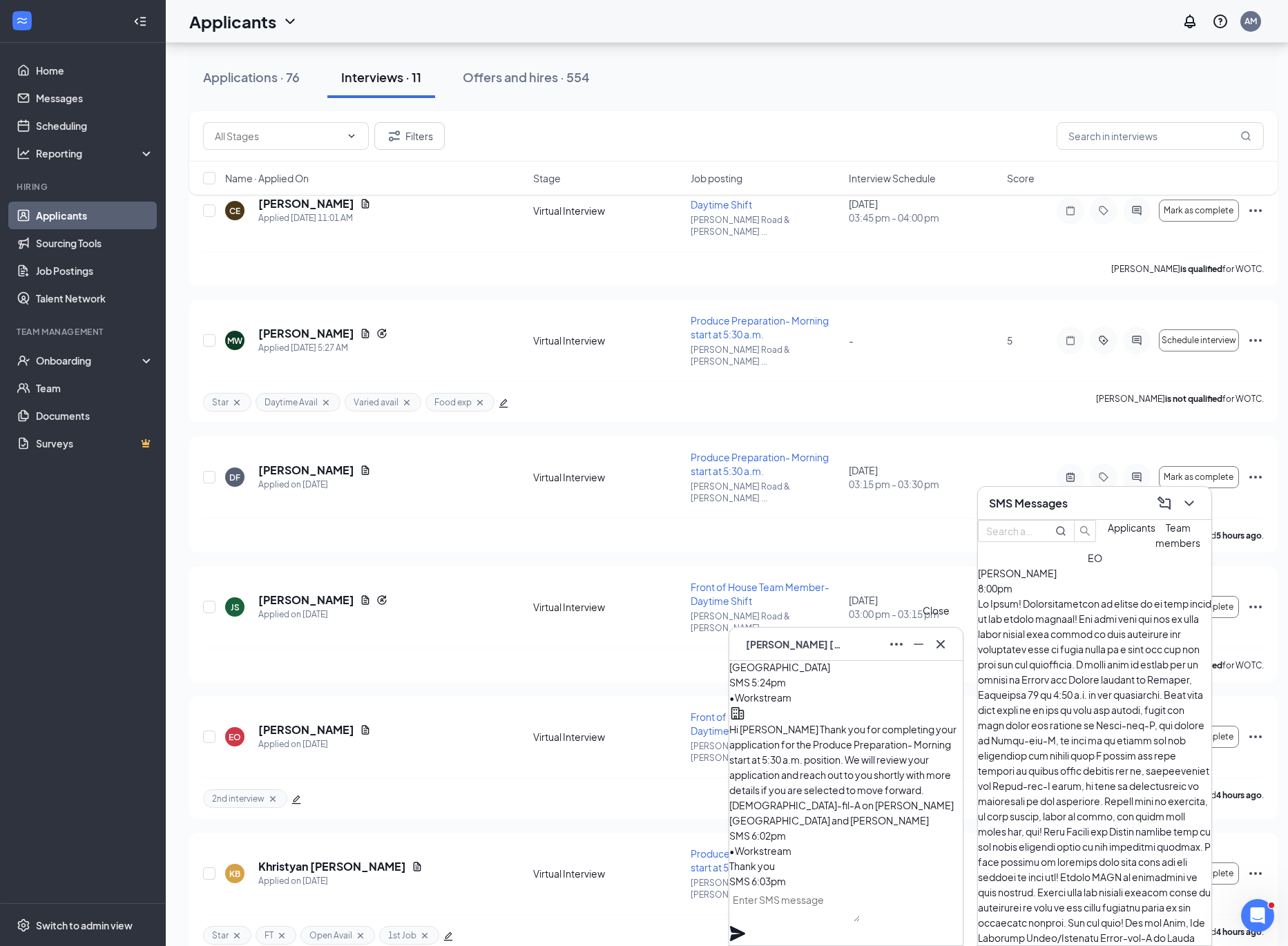
drag, startPoint x: 943, startPoint y: 648, endPoint x: 996, endPoint y: 612, distance: 64.1
click at [944, 647] on icon "Cross" at bounding box center [940, 644] width 16 height 16
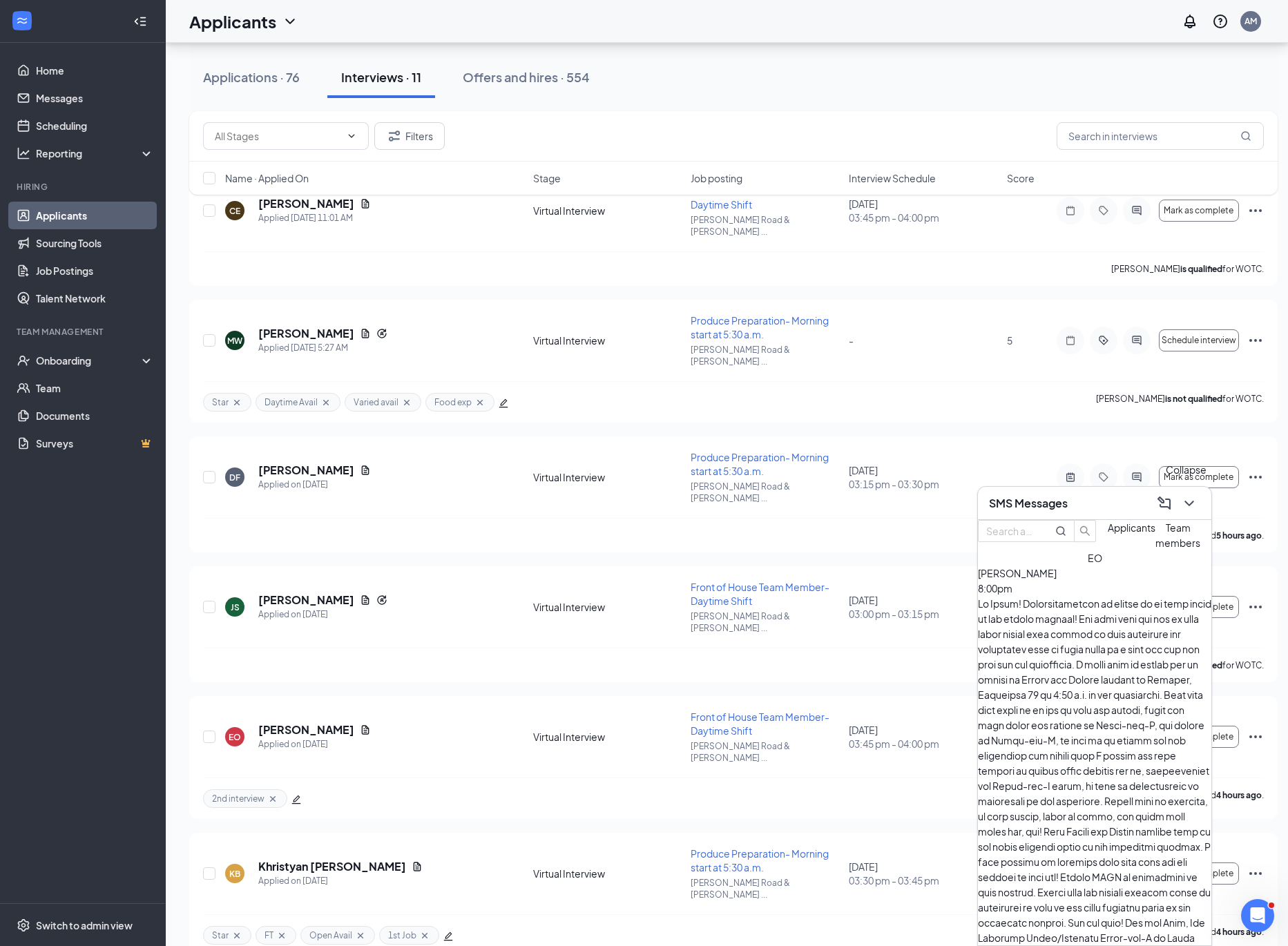
click at [1189, 500] on icon "ChevronDown" at bounding box center [1189, 503] width 16 height 16
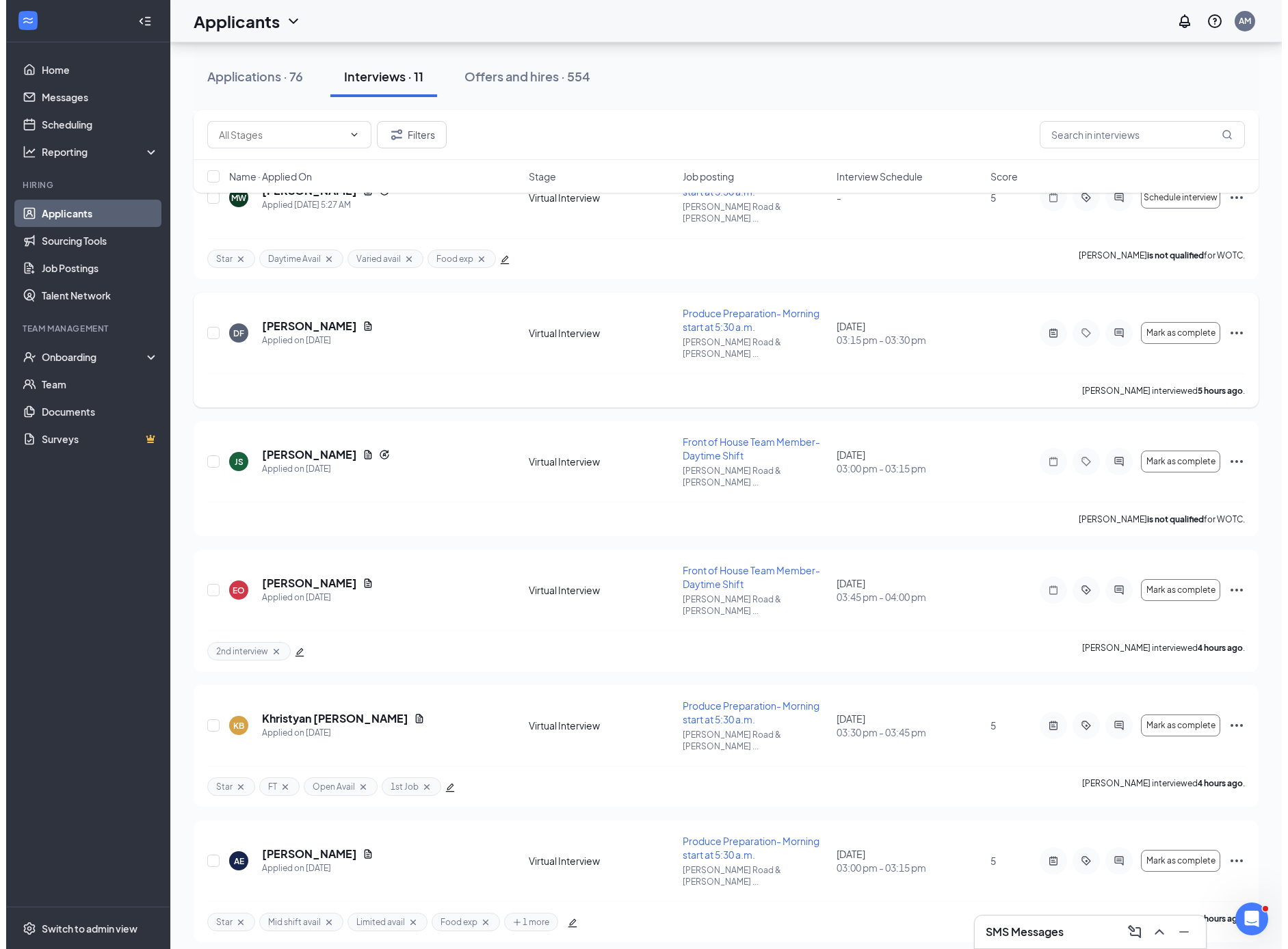
scroll to position [245, 0]
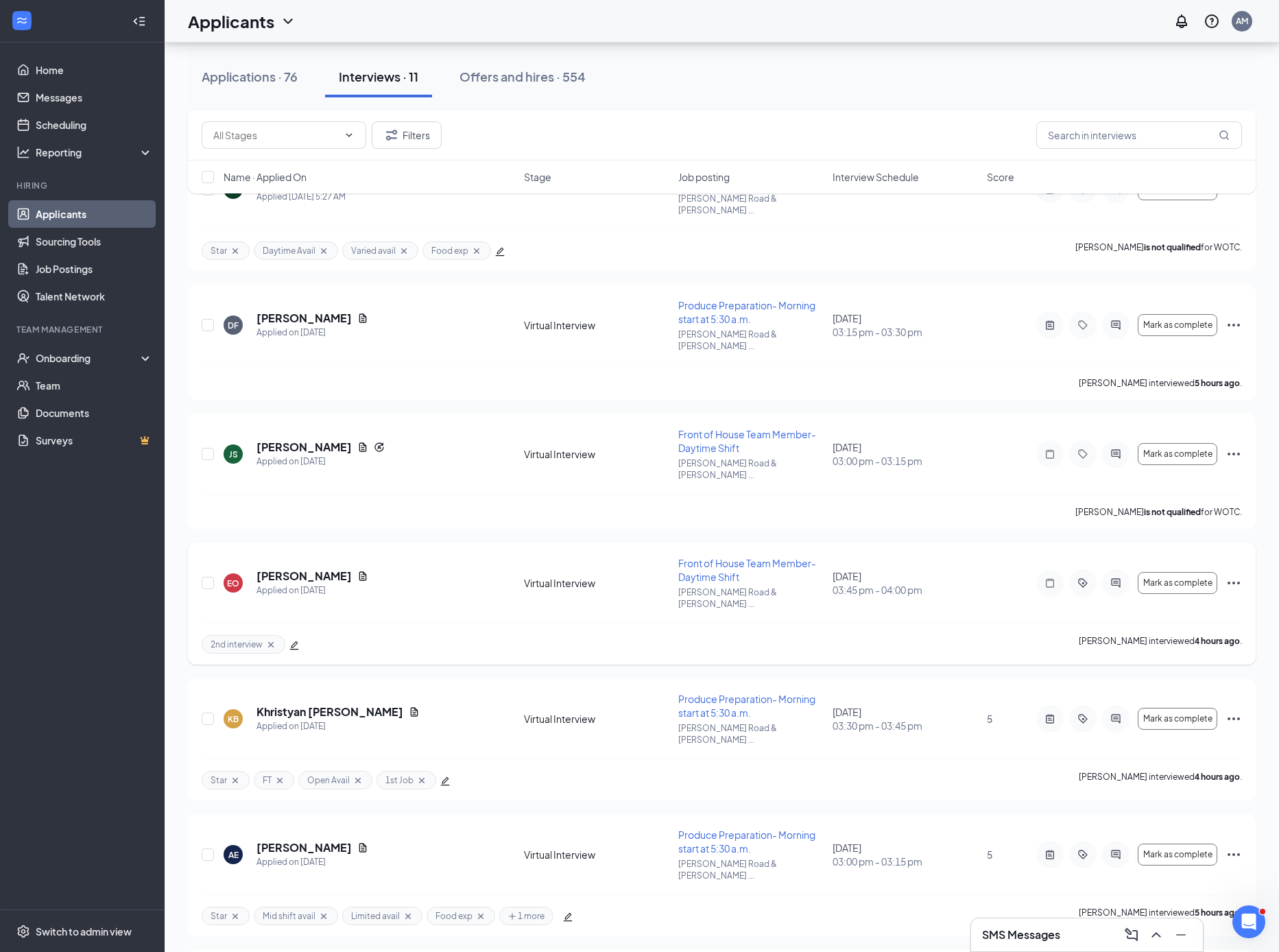
click at [273, 640] on icon "Cross" at bounding box center [271, 645] width 11 height 11
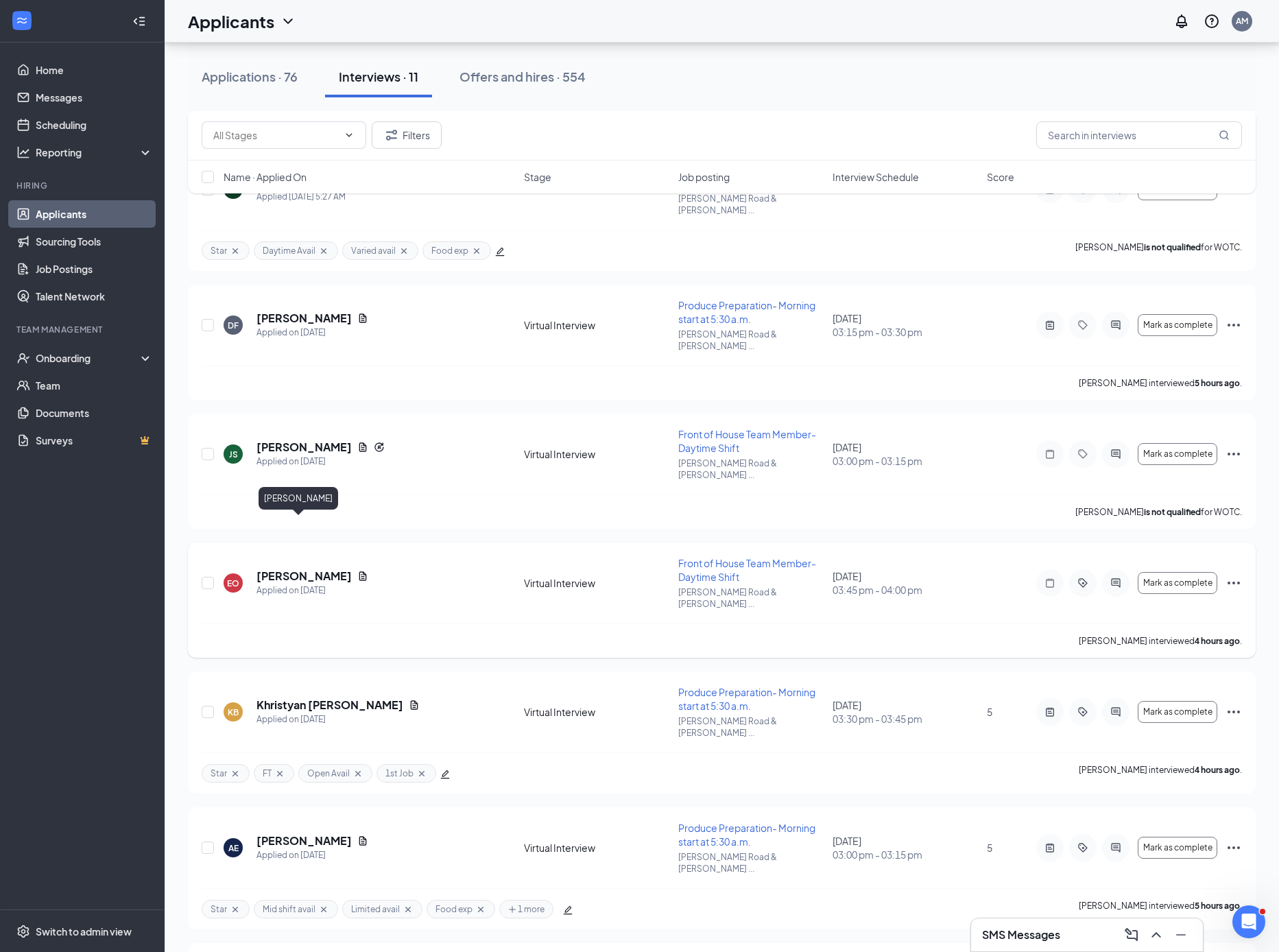
click at [295, 569] on h5 "[PERSON_NAME]" at bounding box center [304, 576] width 96 height 15
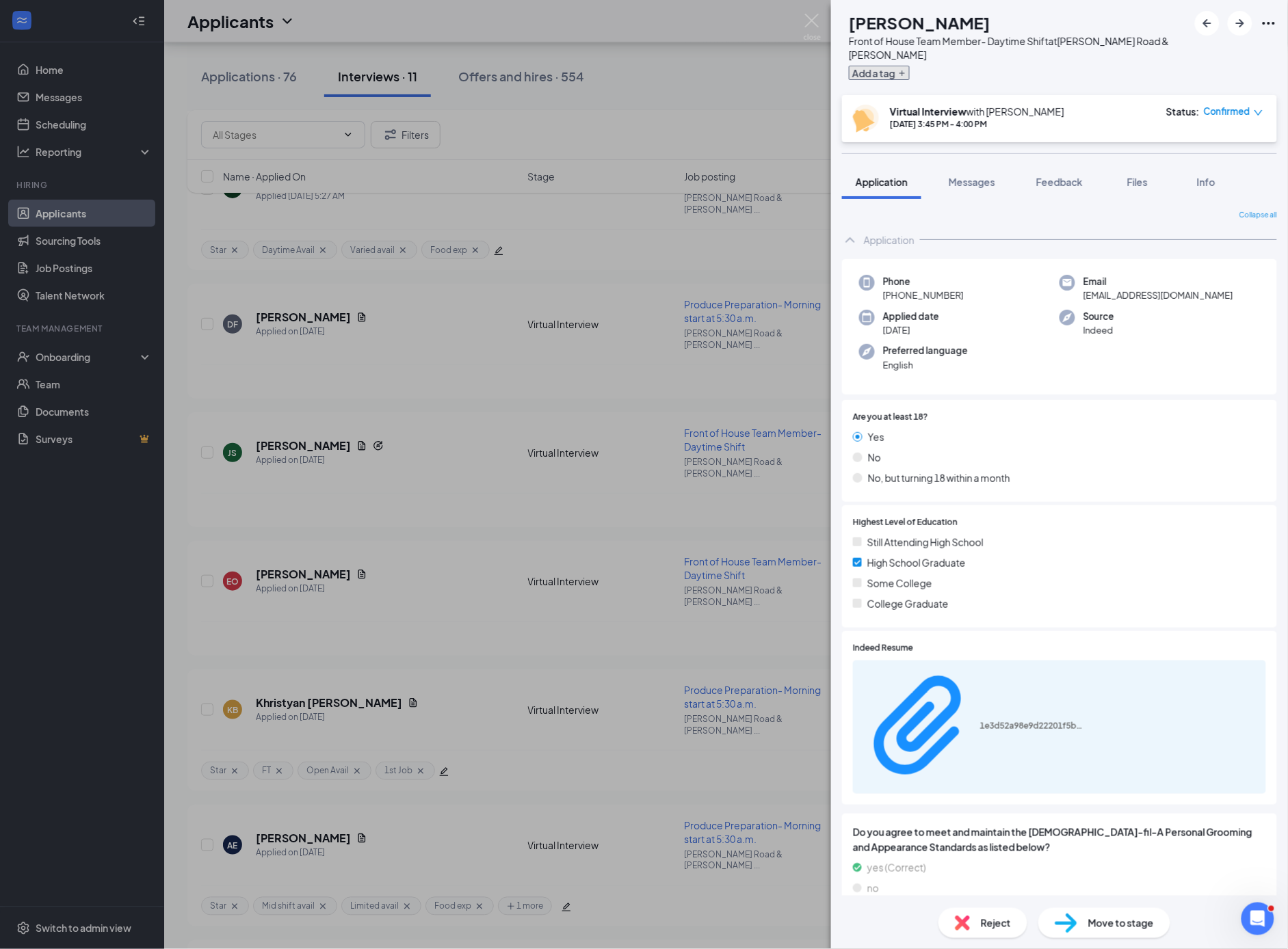
click at [906, 75] on icon "Plus" at bounding box center [902, 73] width 9 height 9
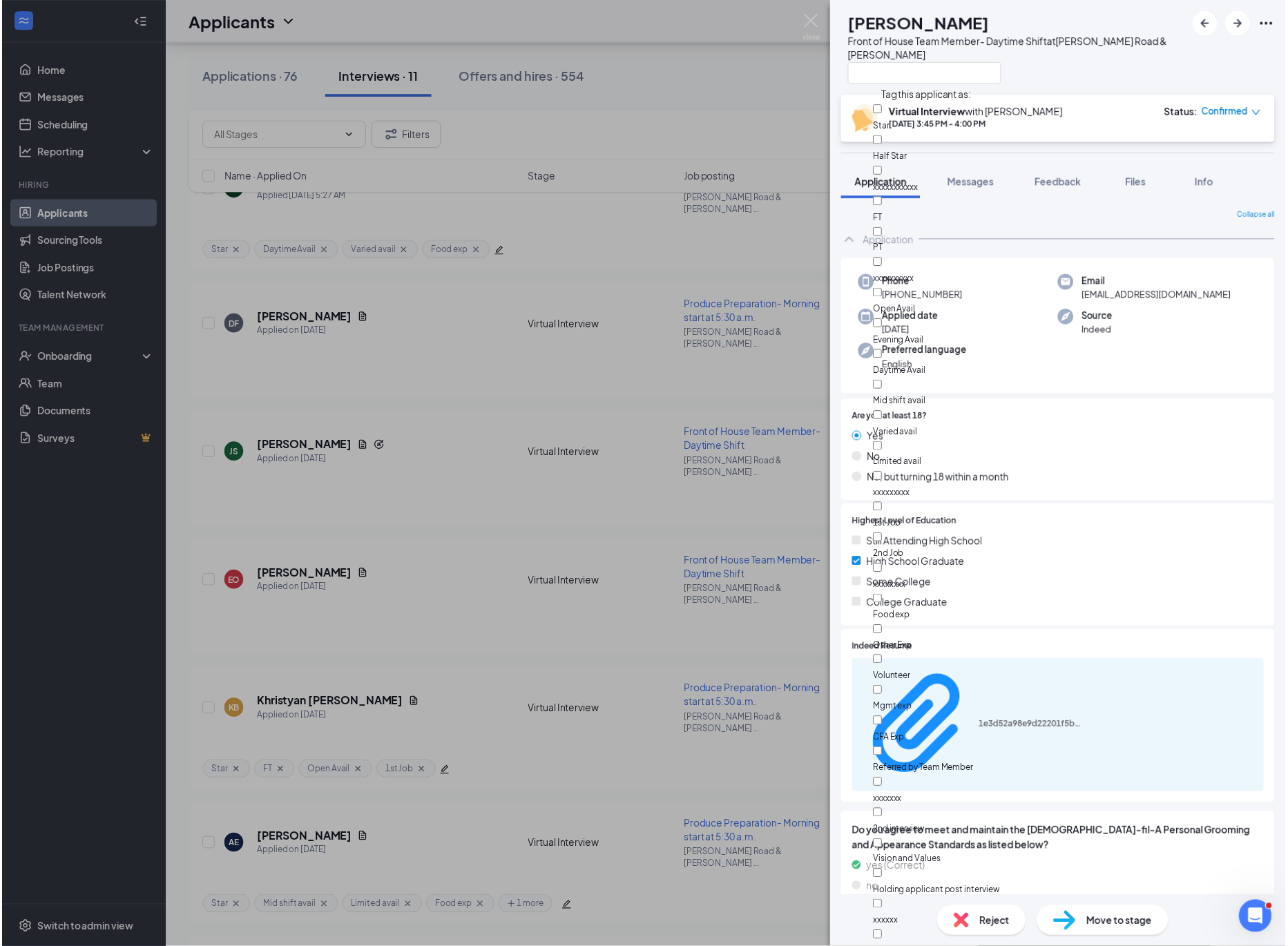
scroll to position [529, 0]
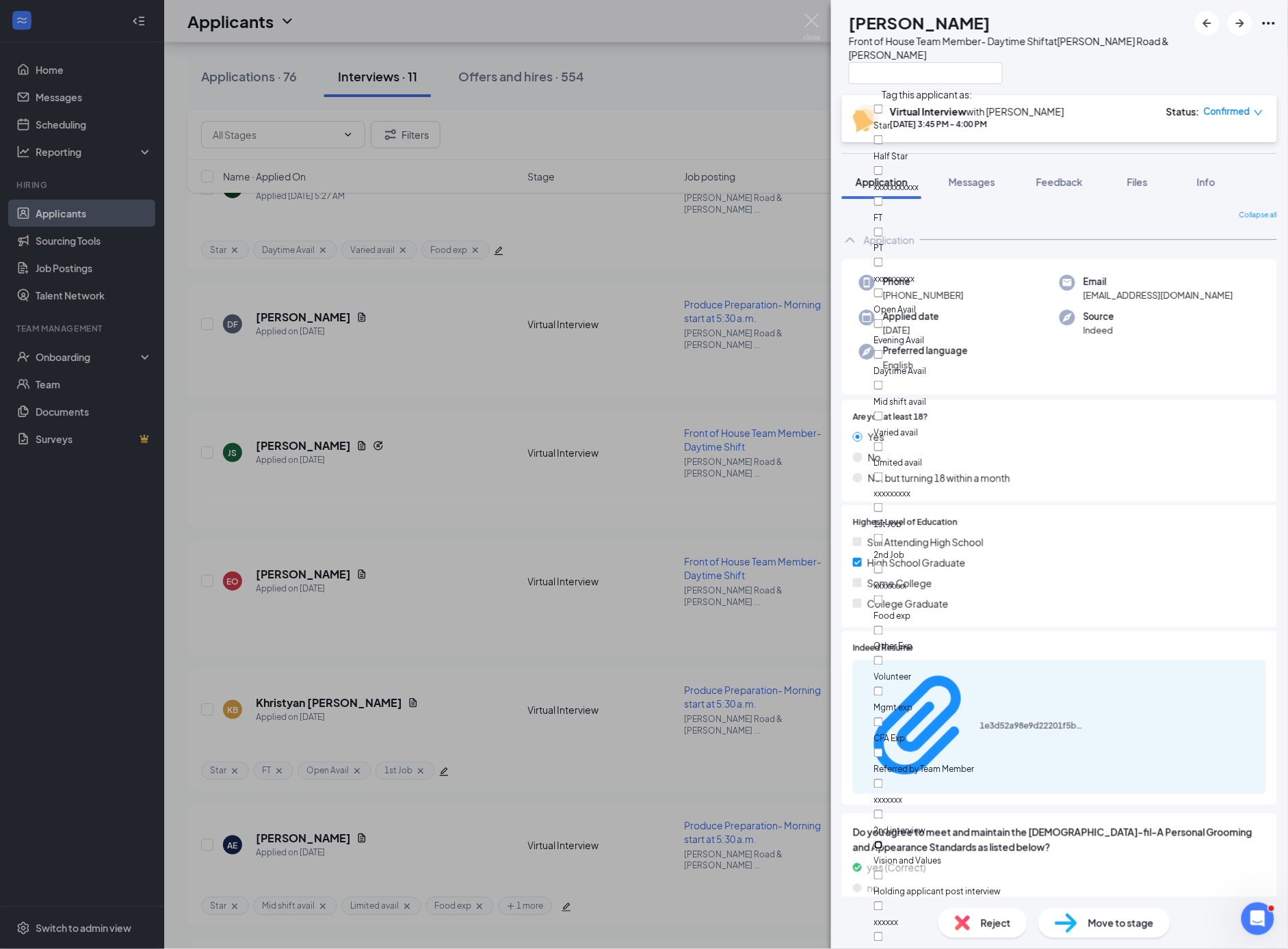
click at [883, 841] on input "Vision and Values" at bounding box center [878, 845] width 9 height 9
checkbox input "true"
click at [790, 533] on div "EO [PERSON_NAME] Front of House Team Member- Daytime Shift at [PERSON_NAME] Roa…" at bounding box center [644, 474] width 1288 height 949
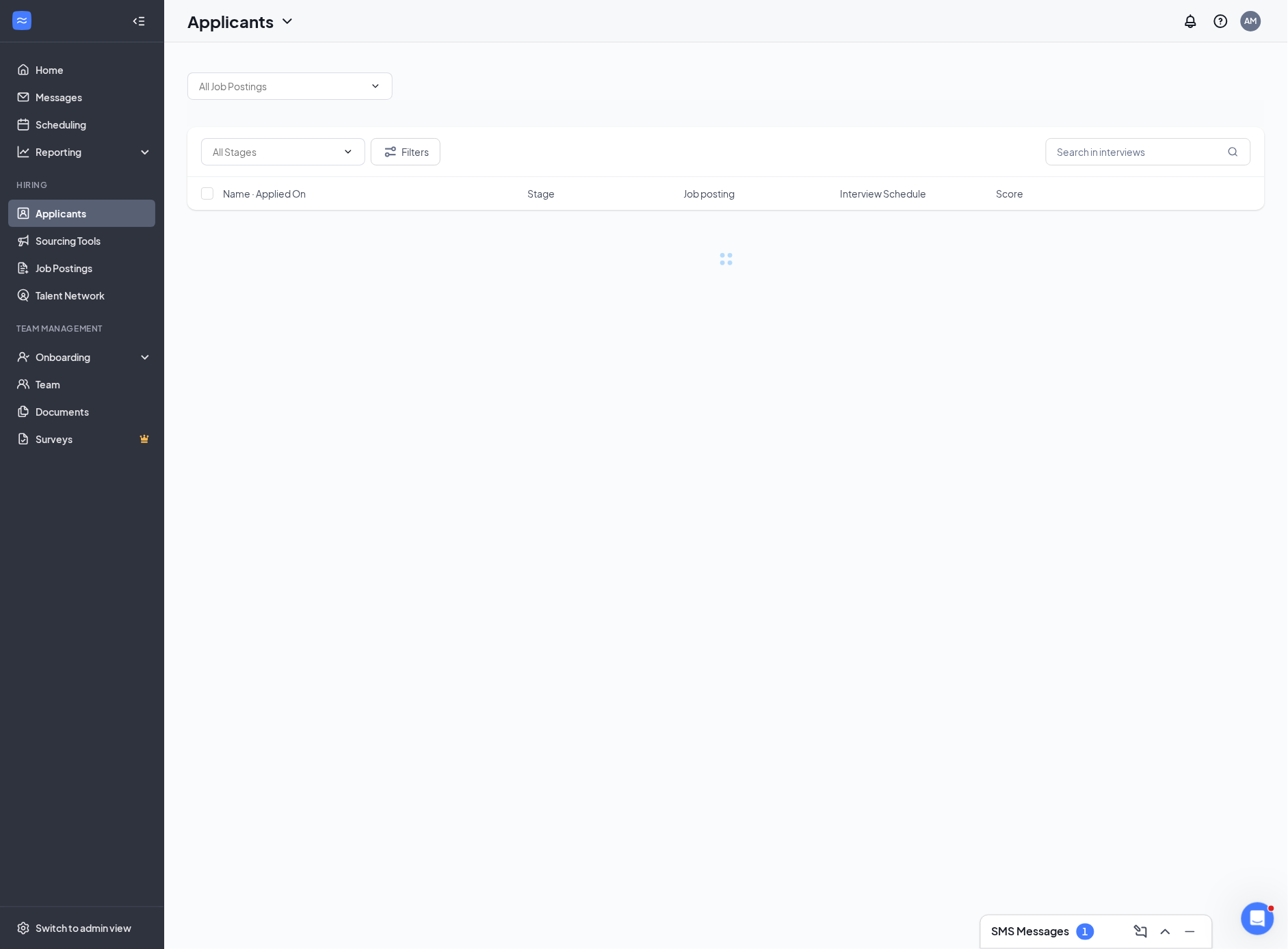
click at [1045, 932] on h3 "SMS Messages" at bounding box center [1031, 931] width 78 height 15
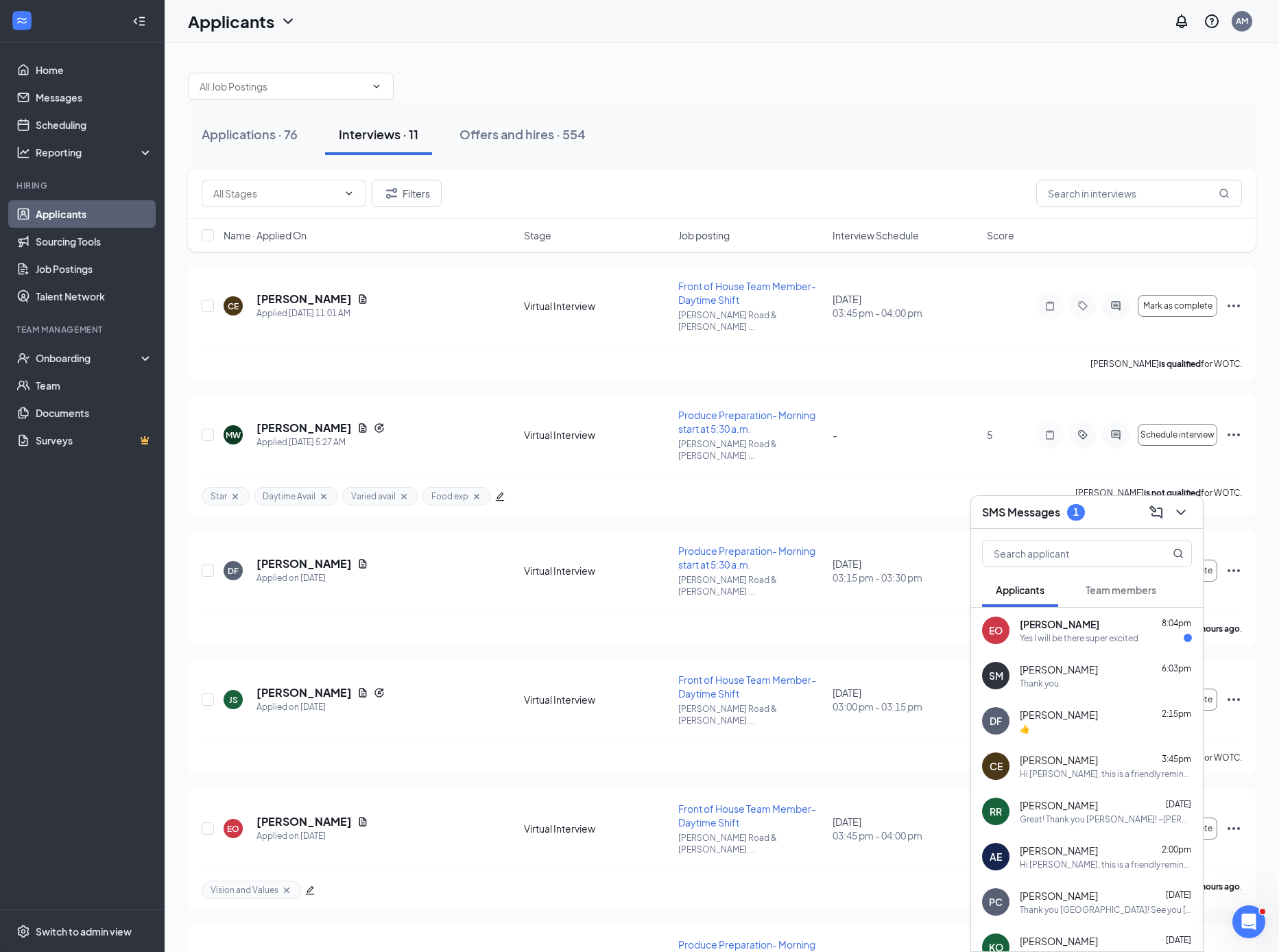
click at [1083, 643] on div "Yes I will be there super excited" at bounding box center [1079, 638] width 119 height 12
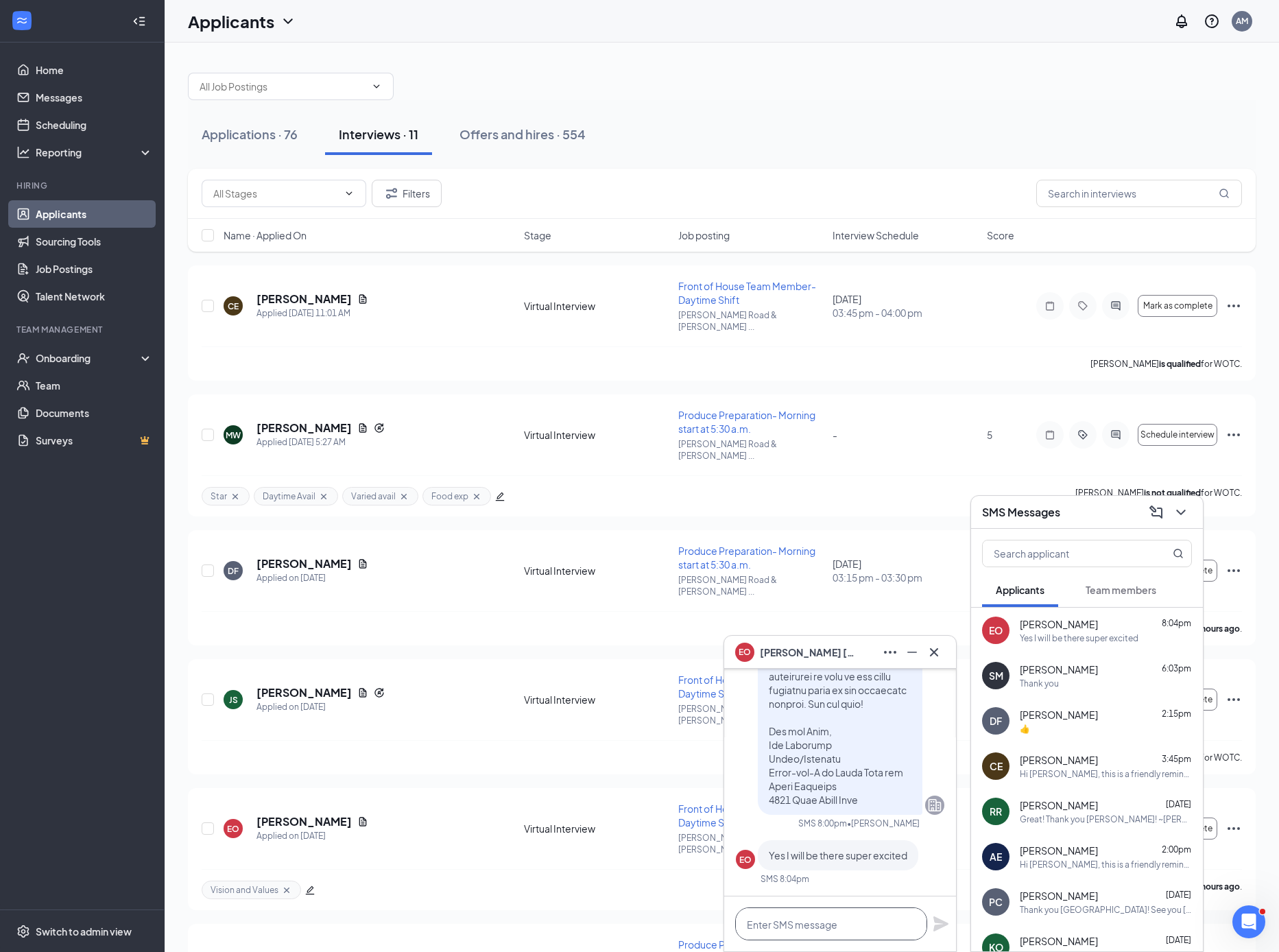
click at [762, 933] on textarea at bounding box center [831, 924] width 192 height 33
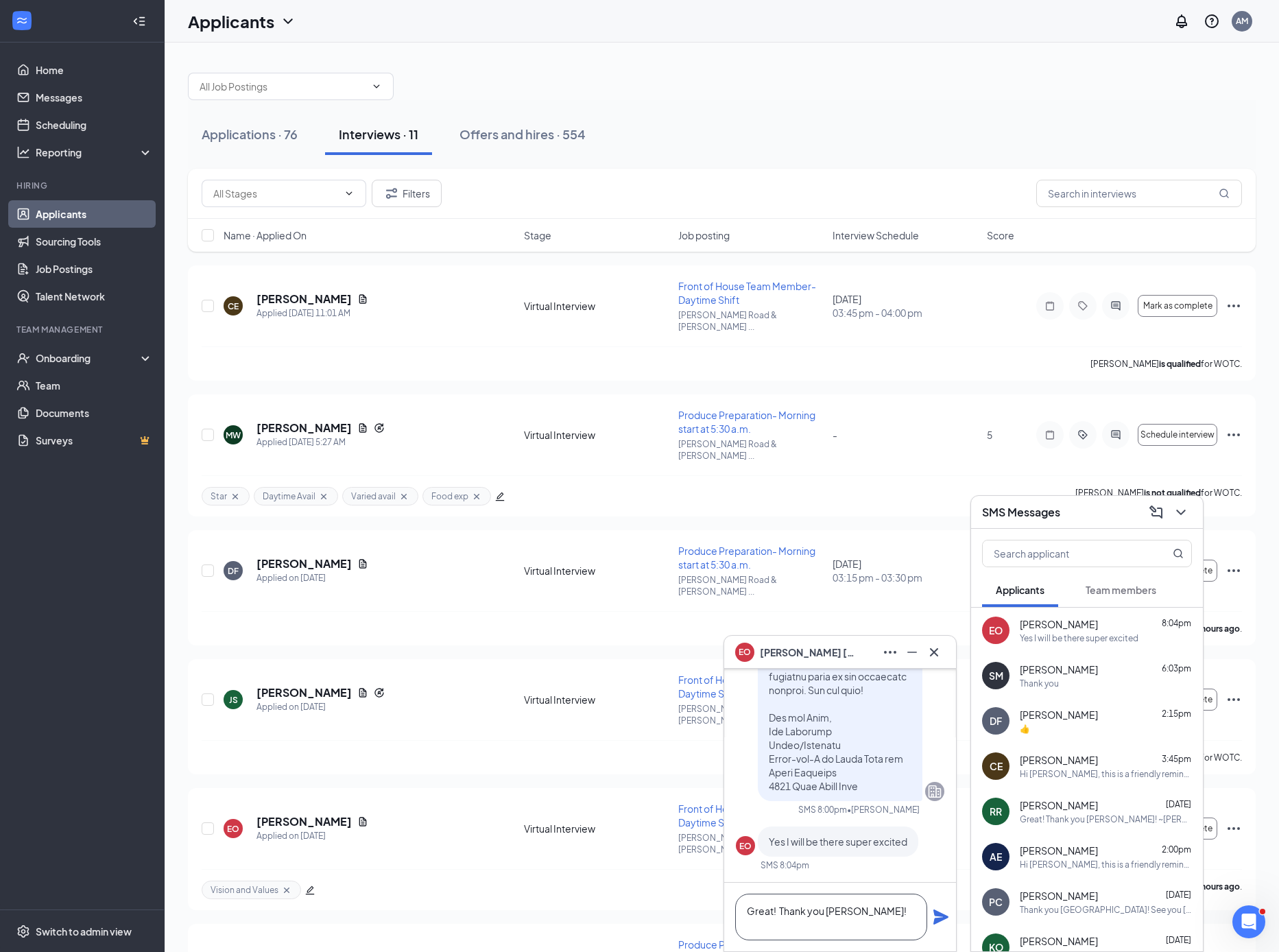
type textarea "Great! Thank you Ernie!"
click at [943, 914] on icon "Plane" at bounding box center [940, 916] width 16 height 16
